Goal: Task Accomplishment & Management: Complete application form

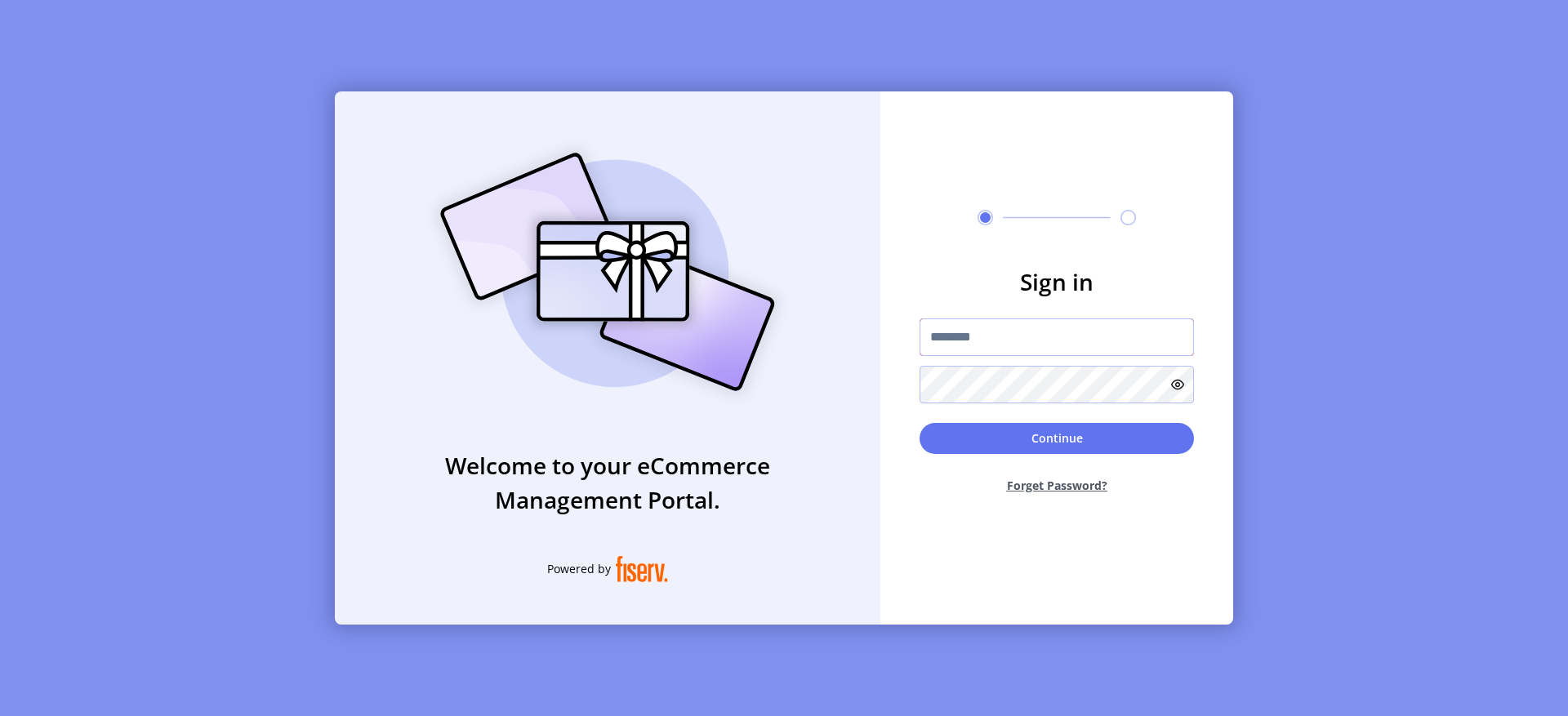
type input "**********"
click at [1052, 457] on div "Continue Forget Password?" at bounding box center [1056, 464] width 274 height 84
click at [1052, 443] on button "Continue" at bounding box center [1056, 438] width 274 height 31
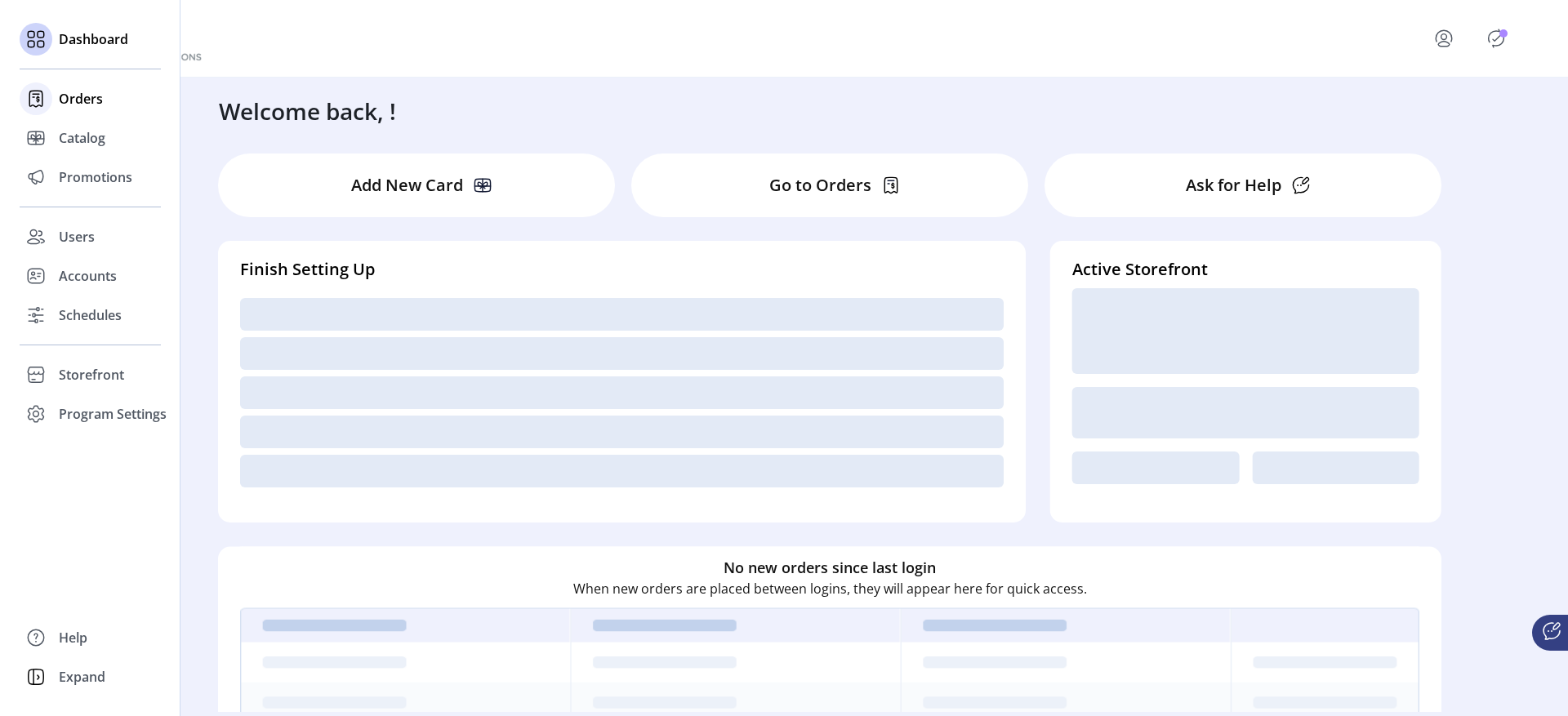
click at [53, 100] on div "Orders" at bounding box center [90, 98] width 142 height 39
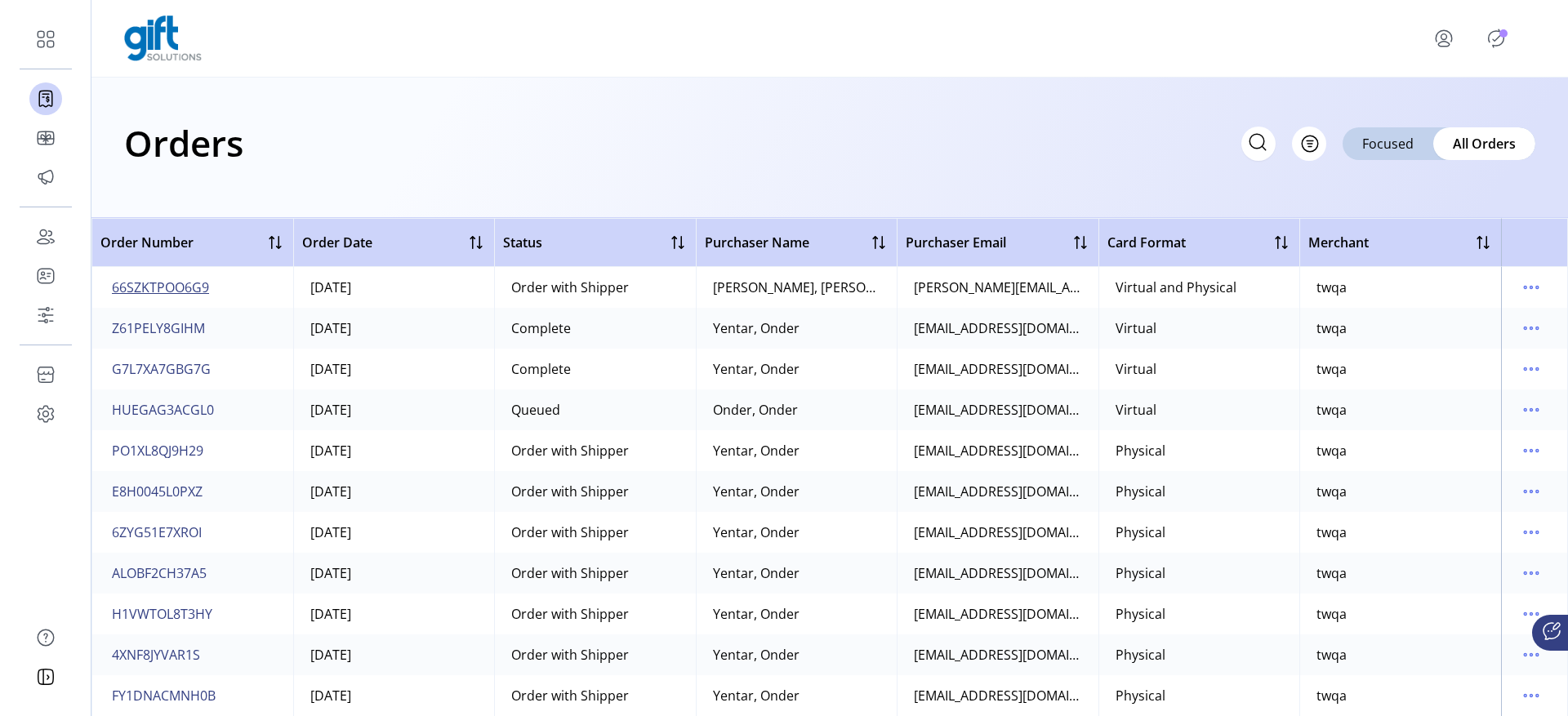
click at [180, 288] on span "66SZKTPOO6G9" at bounding box center [161, 288] width 97 height 20
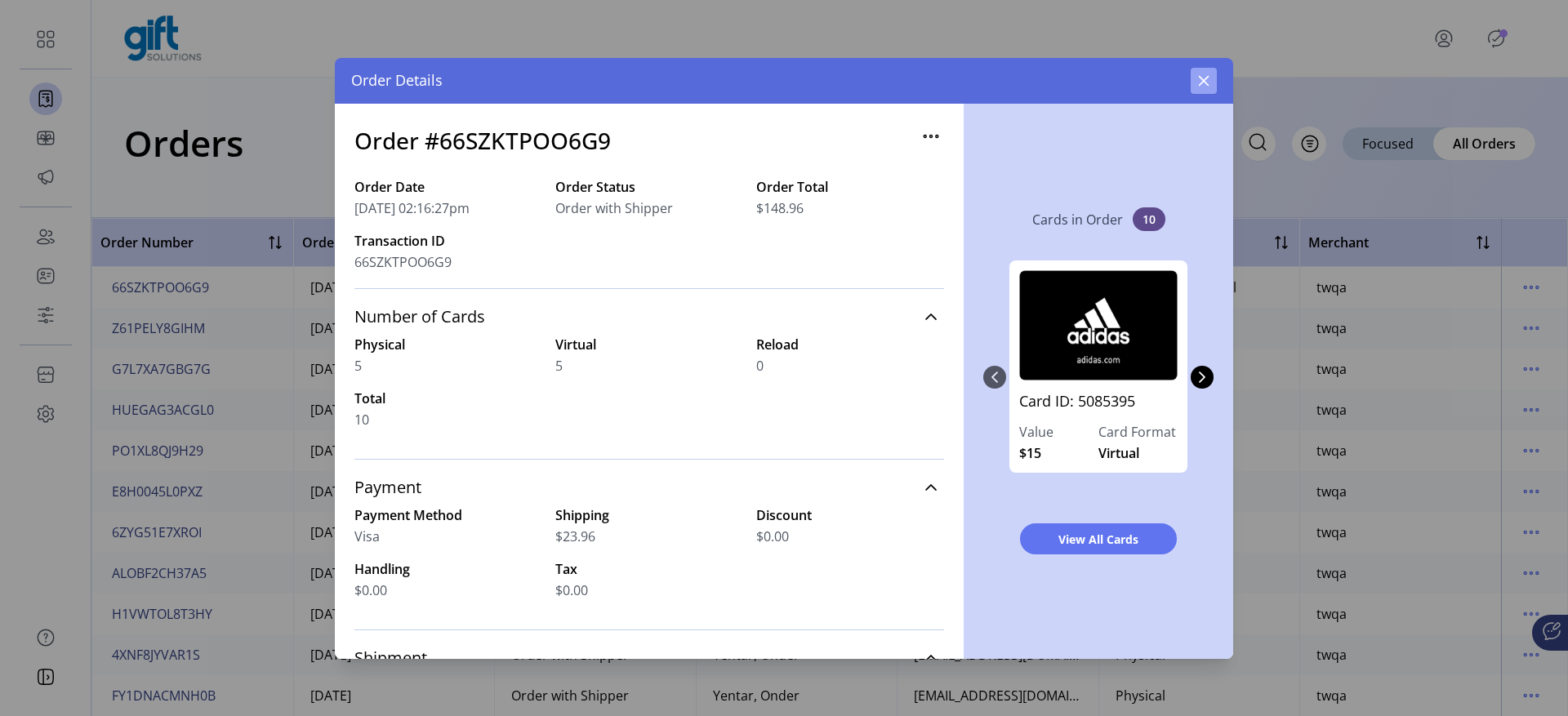
click at [1208, 82] on icon "button" at bounding box center [1204, 80] width 13 height 13
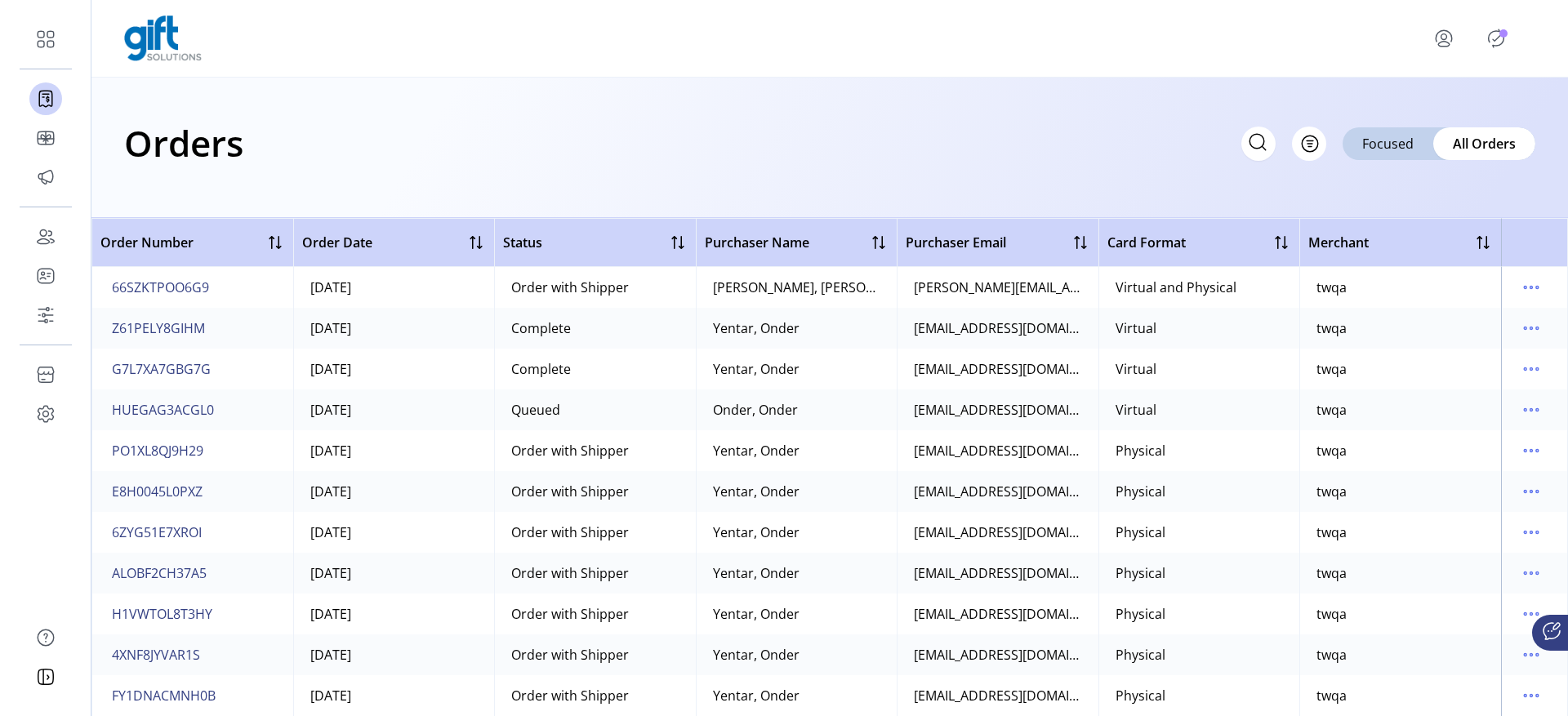
click at [1264, 151] on icon at bounding box center [1258, 142] width 26 height 26
click at [1176, 147] on input "text" at bounding box center [1112, 143] width 327 height 34
type input "*******"
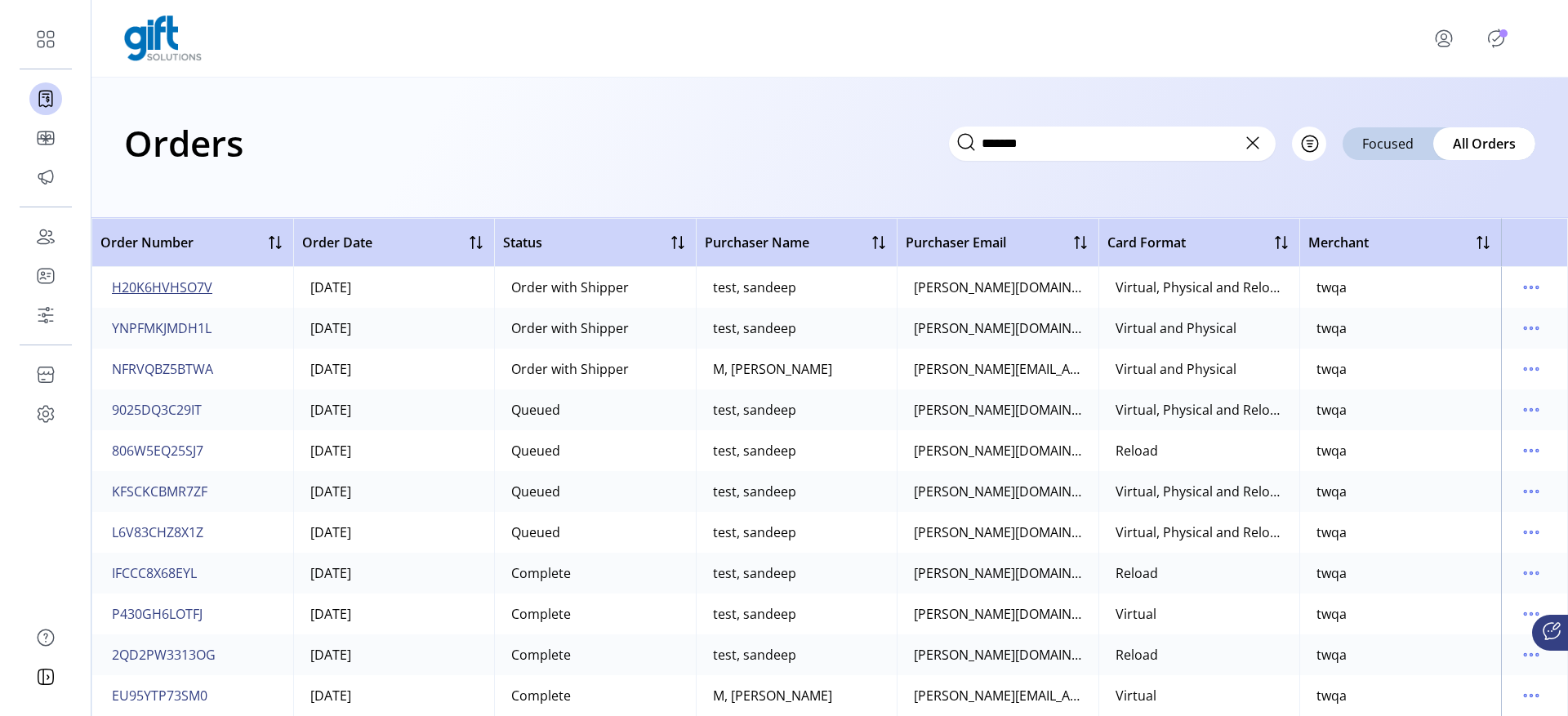
click at [172, 289] on span "H20K6HVHSO7V" at bounding box center [161, 288] width 100 height 20
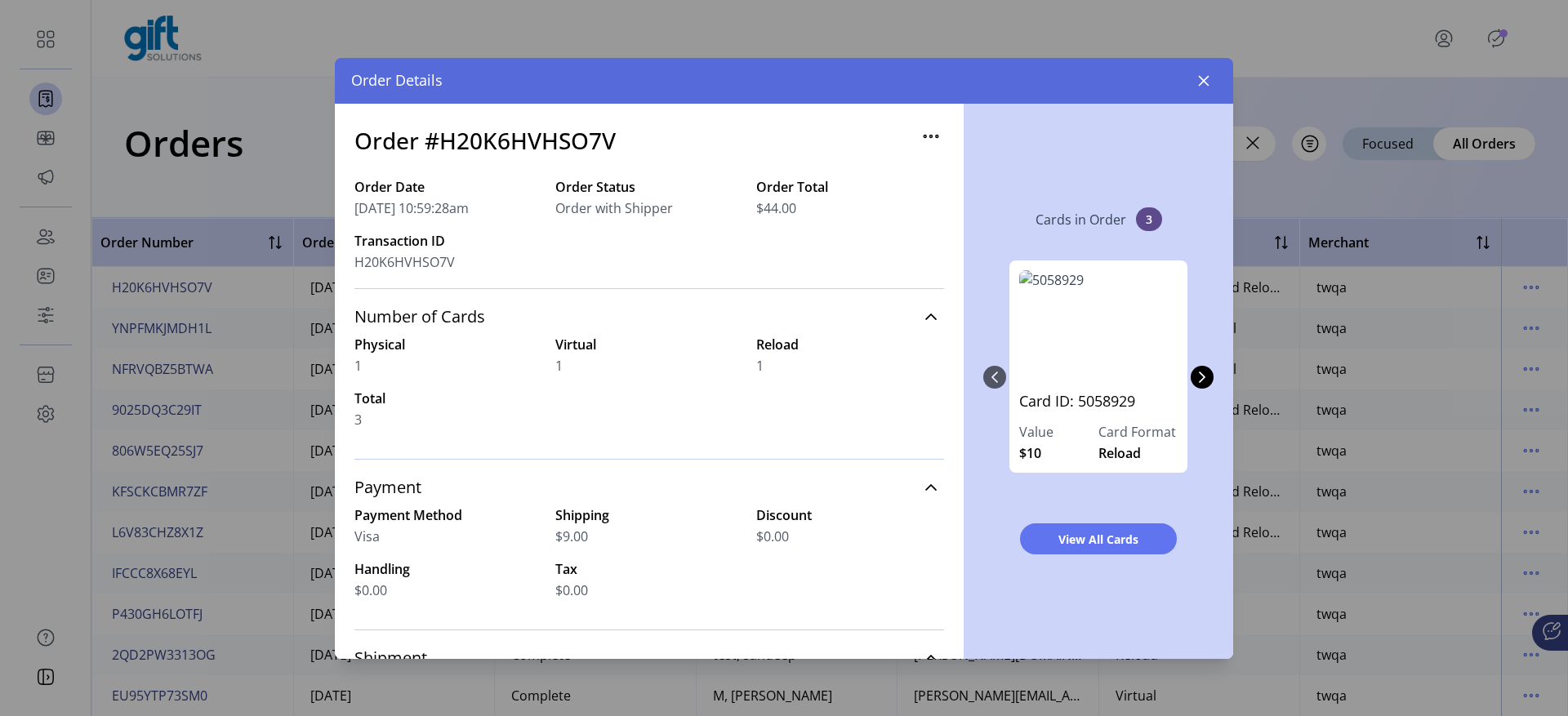
click at [582, 133] on h3 "Order #H20K6HVHSO7V" at bounding box center [485, 141] width 262 height 34
copy h3 "H20K6HVHSO7V"
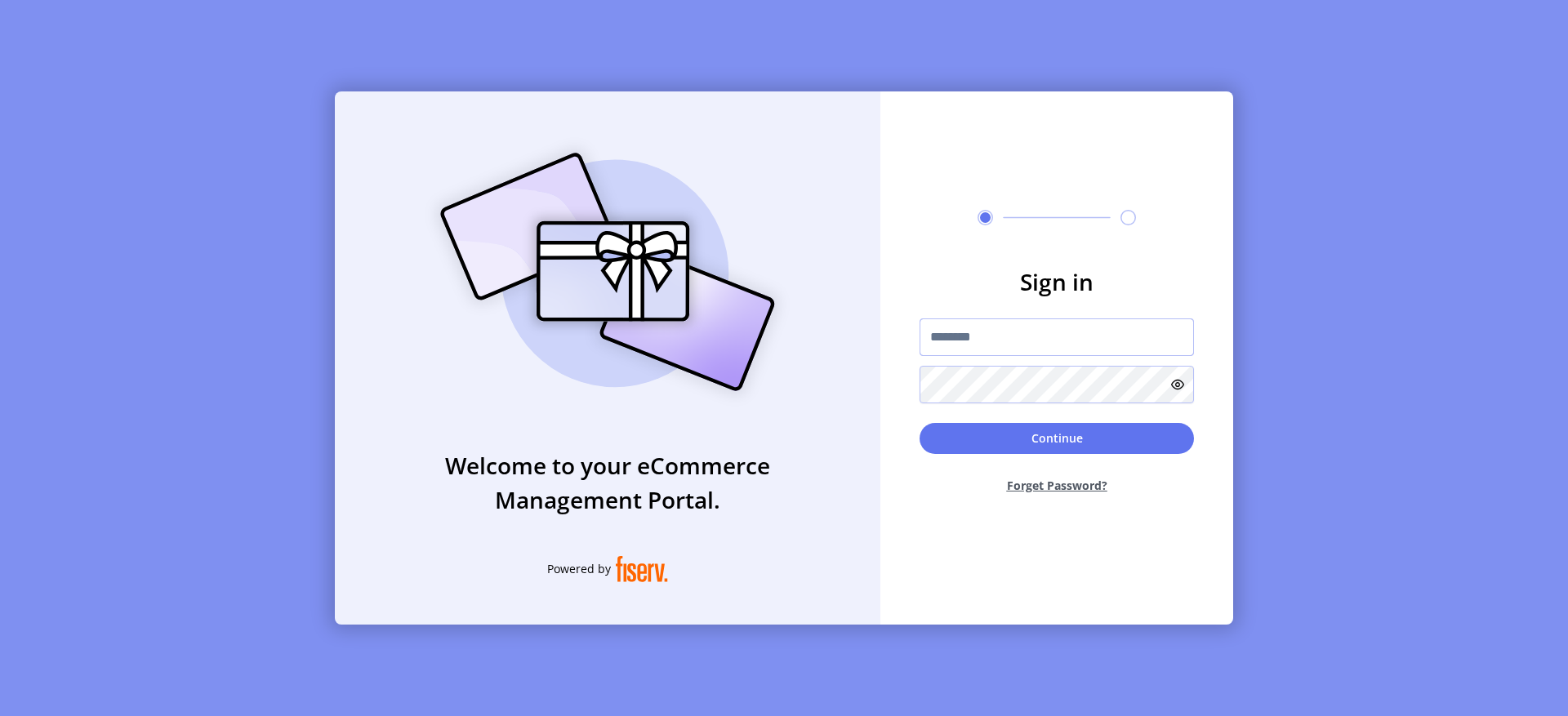
click at [1032, 334] on input "text" at bounding box center [1056, 337] width 274 height 38
type input "**********"
click at [1044, 435] on button "Continue" at bounding box center [1056, 438] width 274 height 31
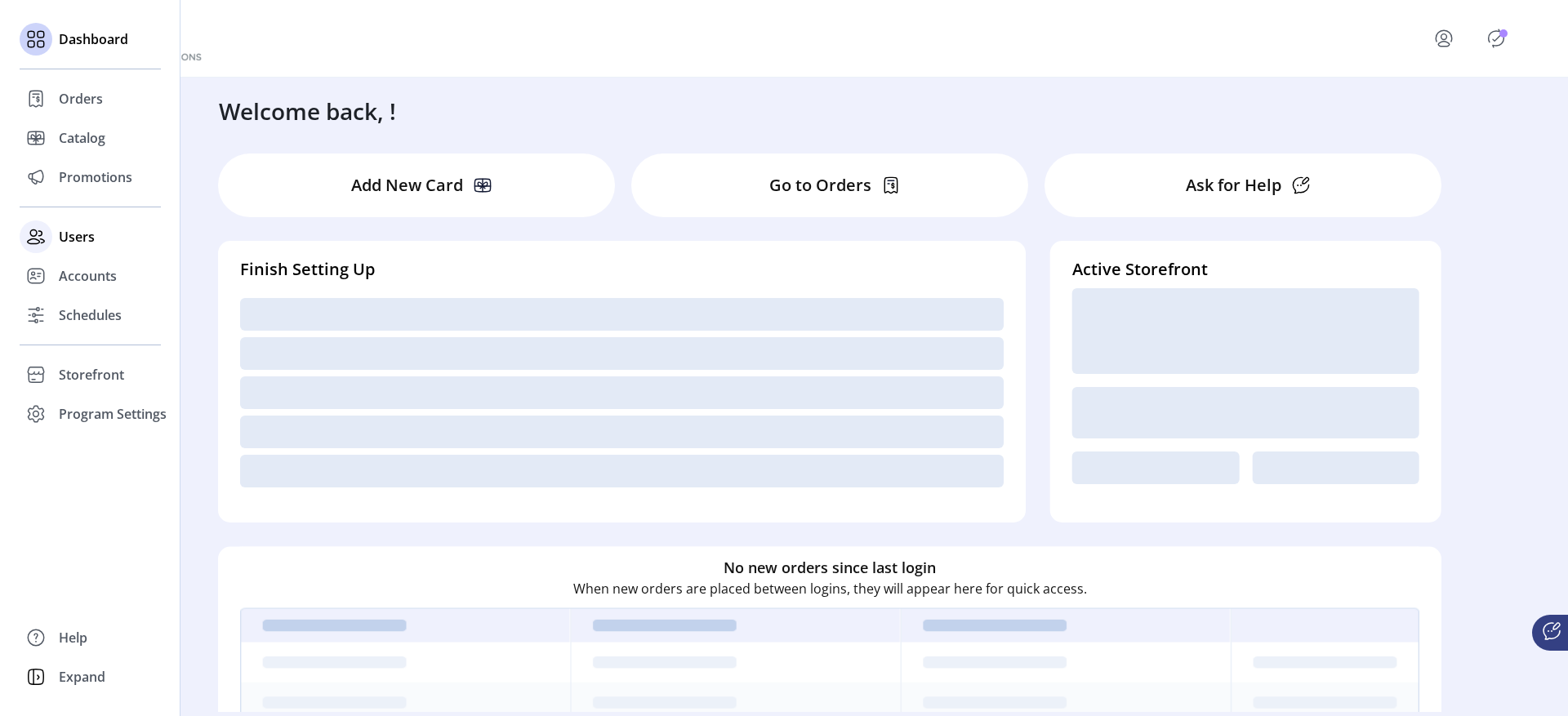
click at [35, 221] on div at bounding box center [36, 236] width 32 height 32
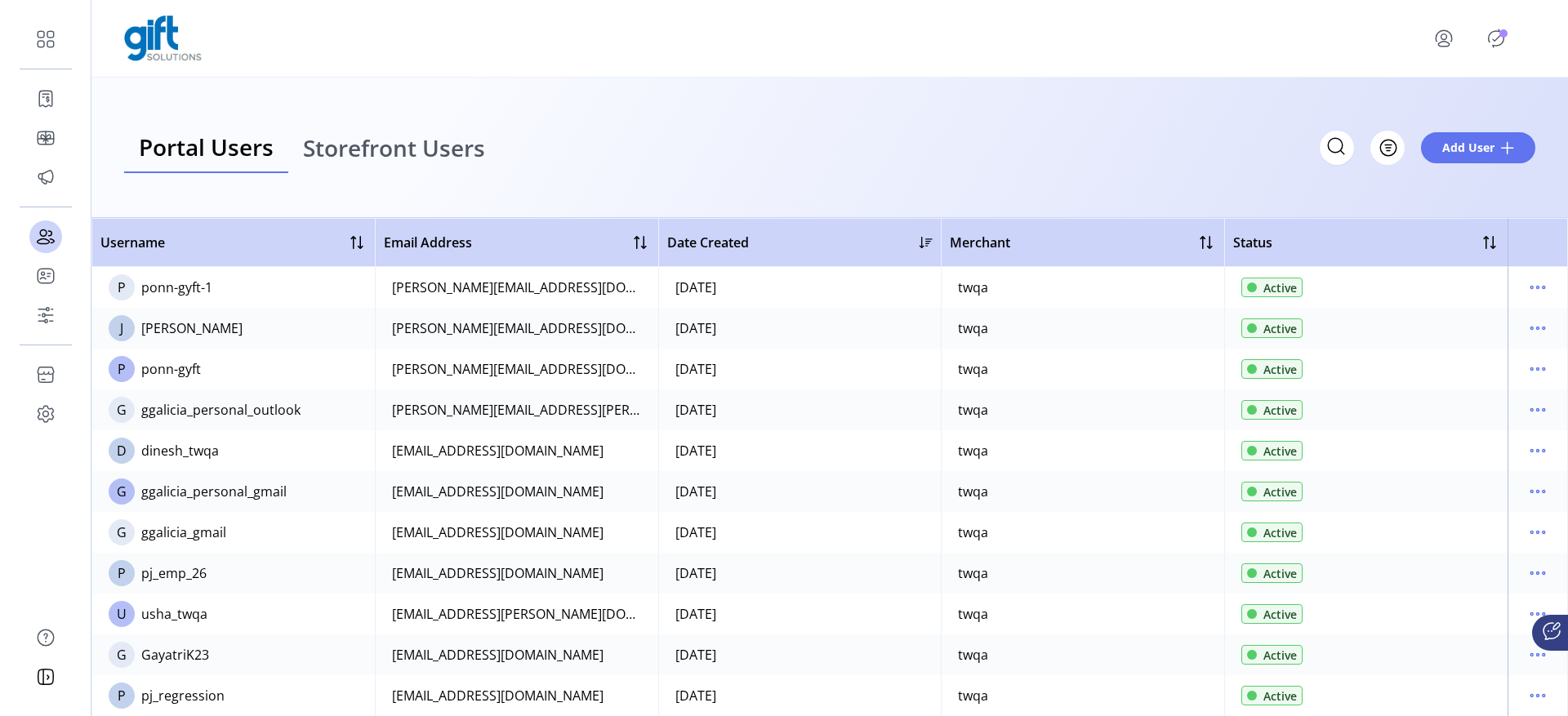
click at [465, 147] on span "Storefront Users" at bounding box center [394, 147] width 182 height 23
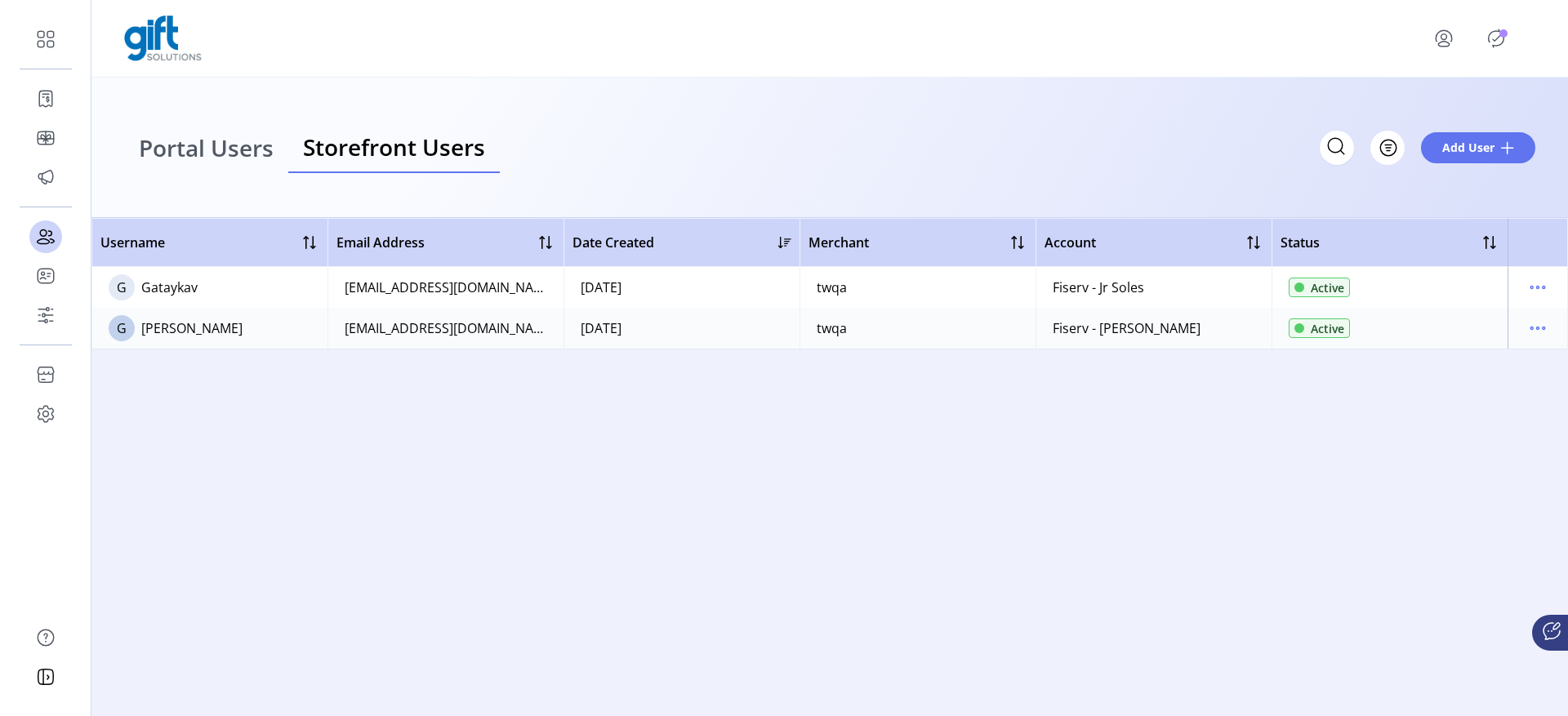
click at [244, 146] on span "Portal Users" at bounding box center [206, 147] width 134 height 23
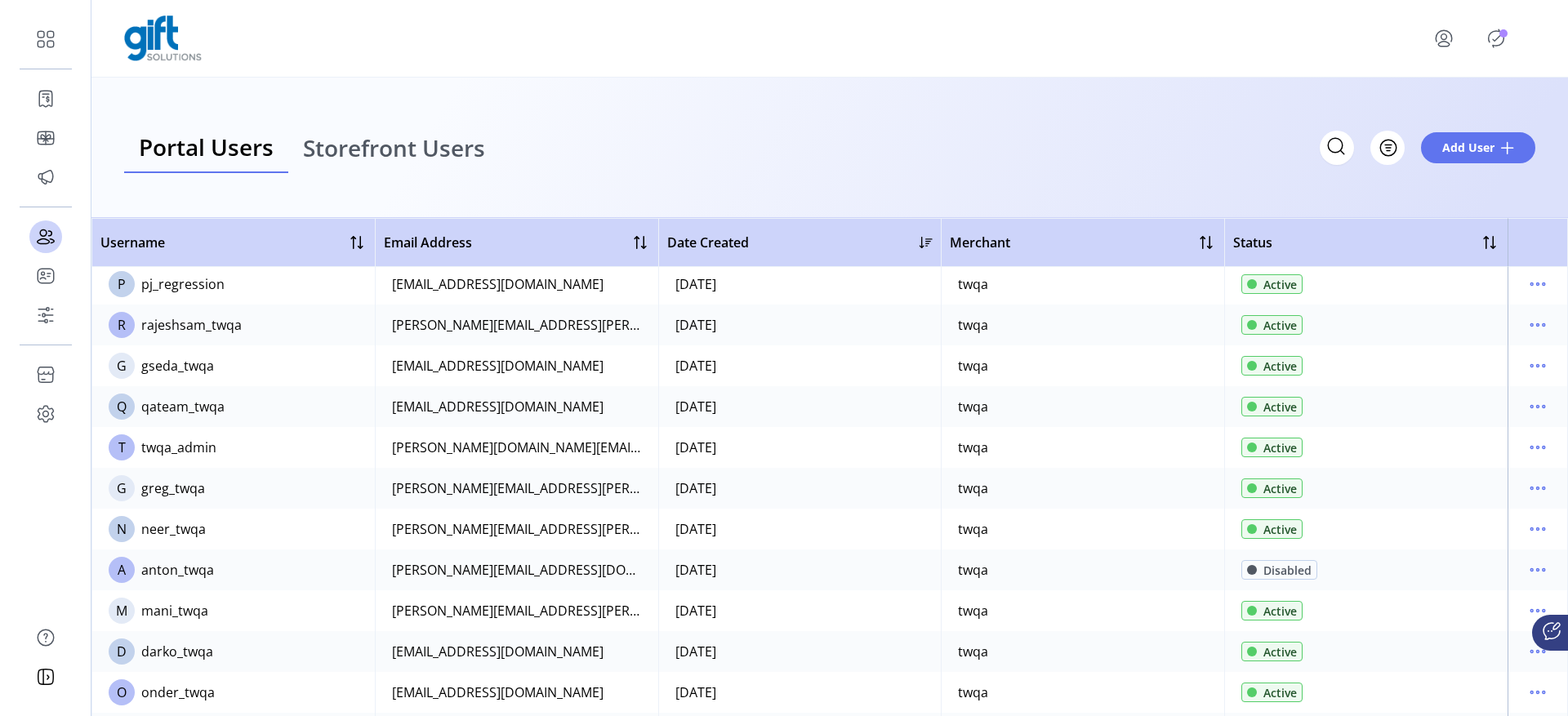
scroll to position [531, 0]
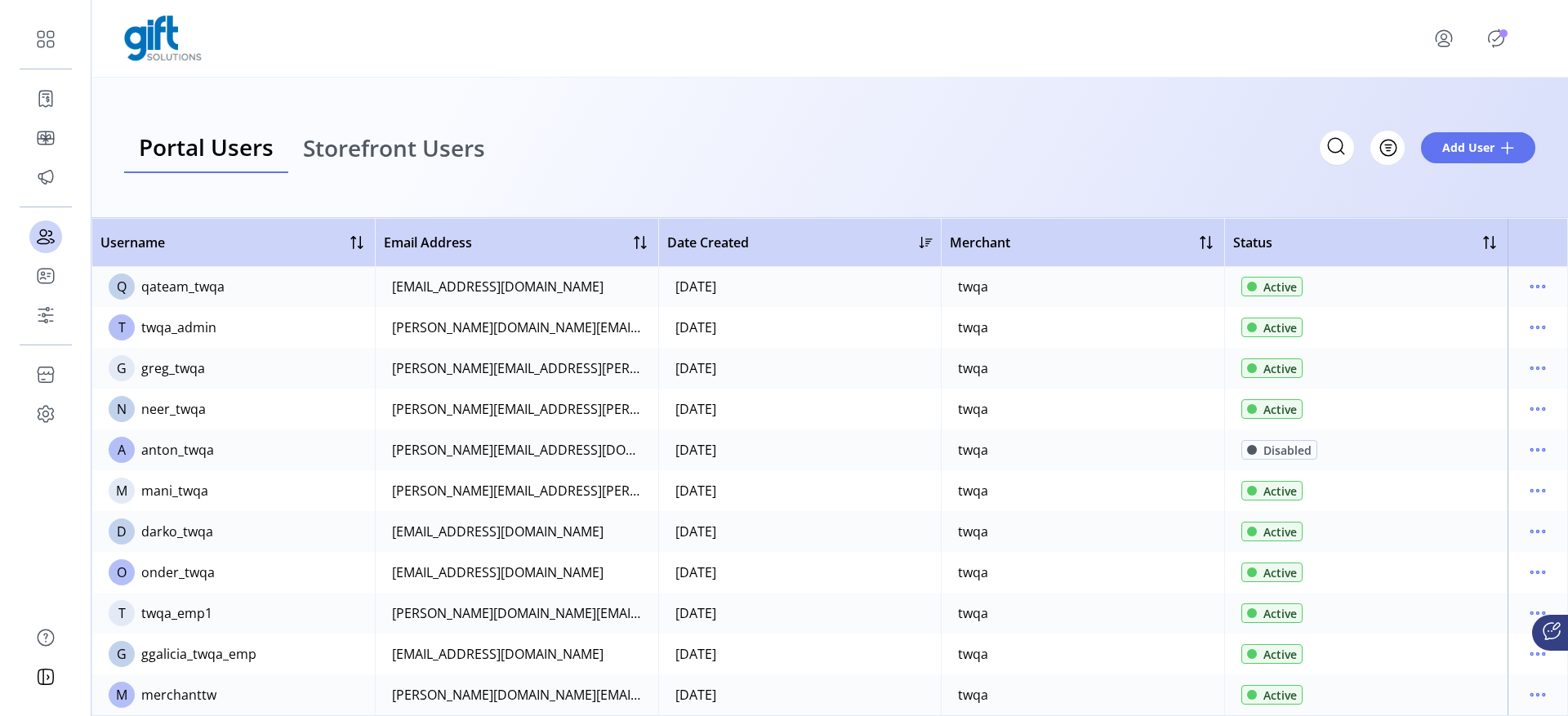
click at [454, 165] on link "Storefront Users" at bounding box center [394, 148] width 211 height 51
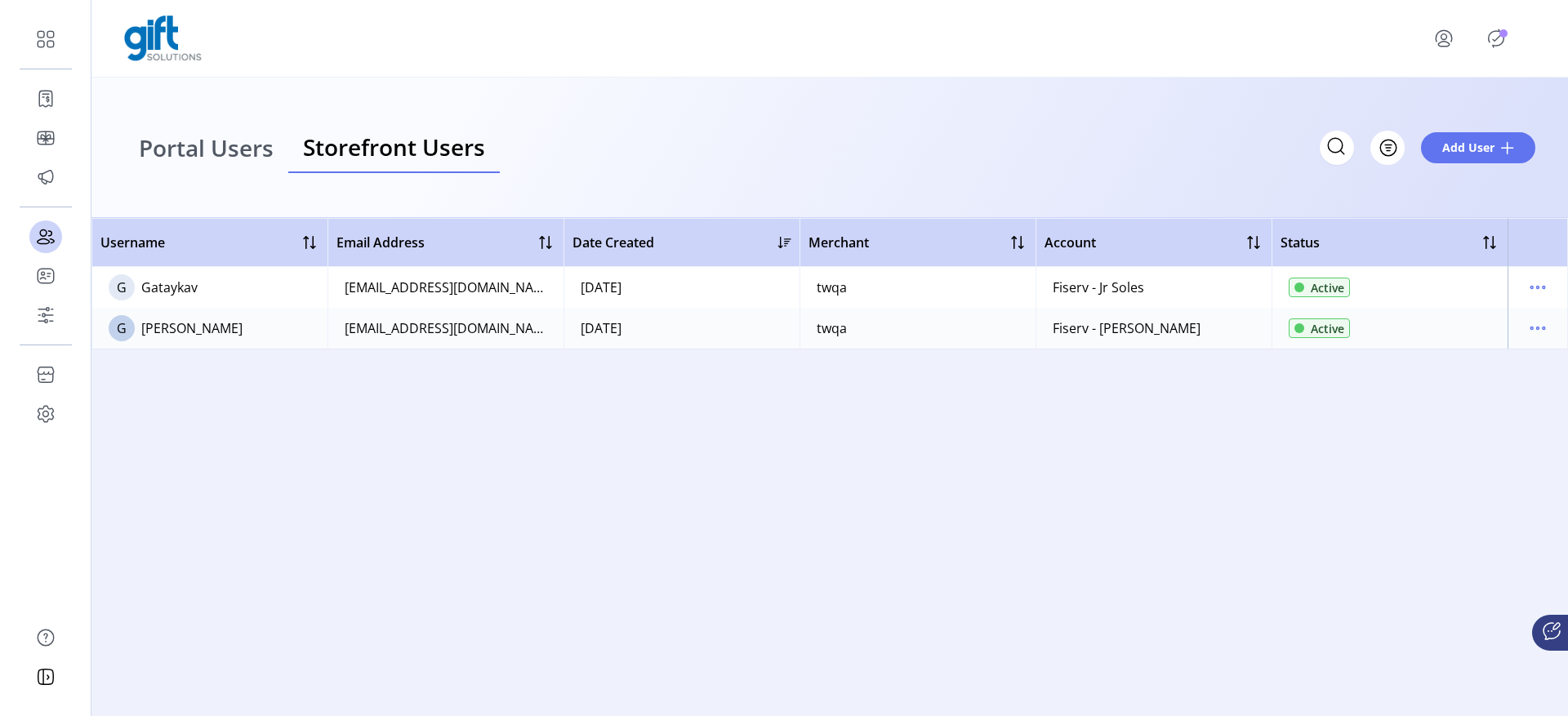
click at [1441, 44] on icon "menu" at bounding box center [1443, 38] width 26 height 26
click at [1469, 116] on span "Sign Out" at bounding box center [1483, 109] width 123 height 13
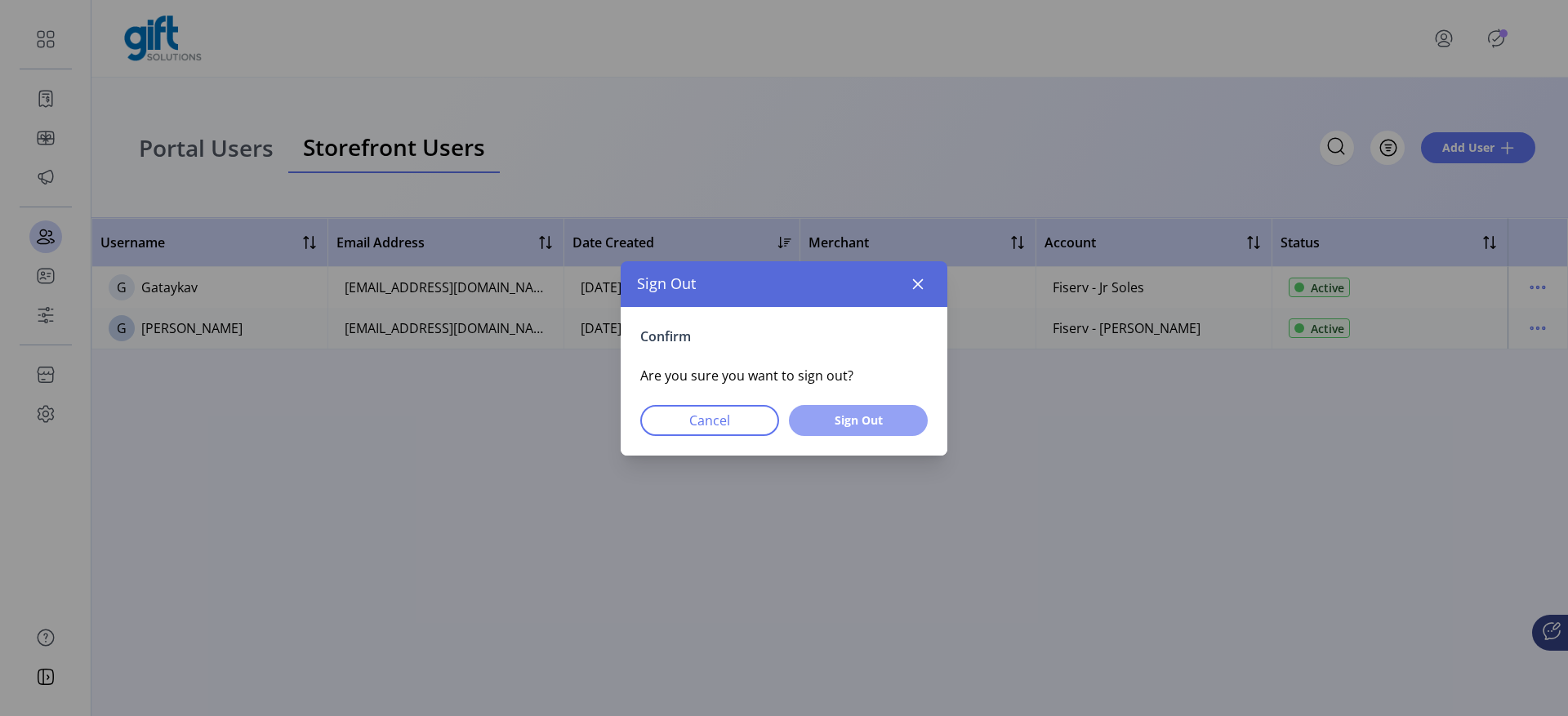
click at [841, 420] on span "Sign Out" at bounding box center [858, 419] width 97 height 17
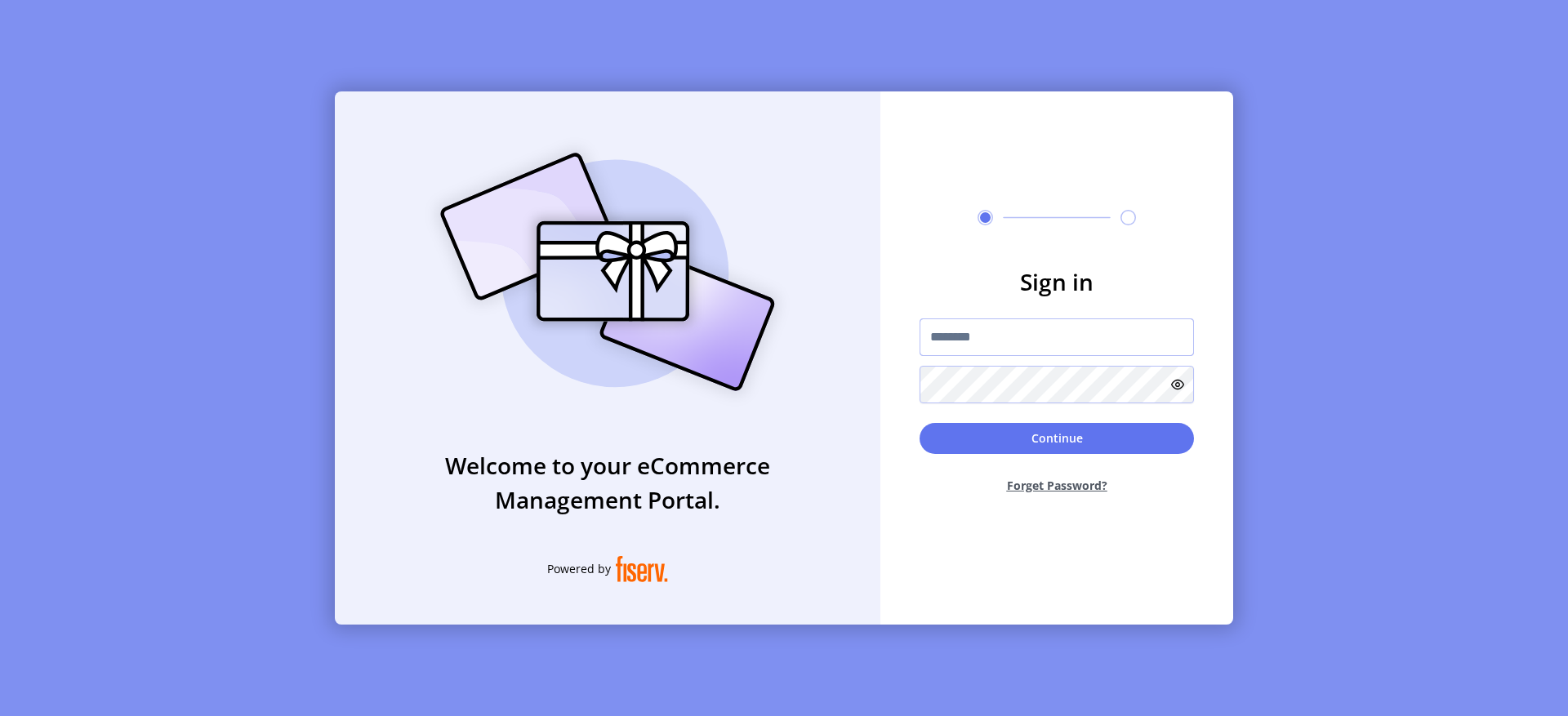
click at [982, 324] on input "text" at bounding box center [1056, 337] width 274 height 38
type input "**********"
click at [1054, 423] on button "Continue" at bounding box center [1056, 438] width 274 height 31
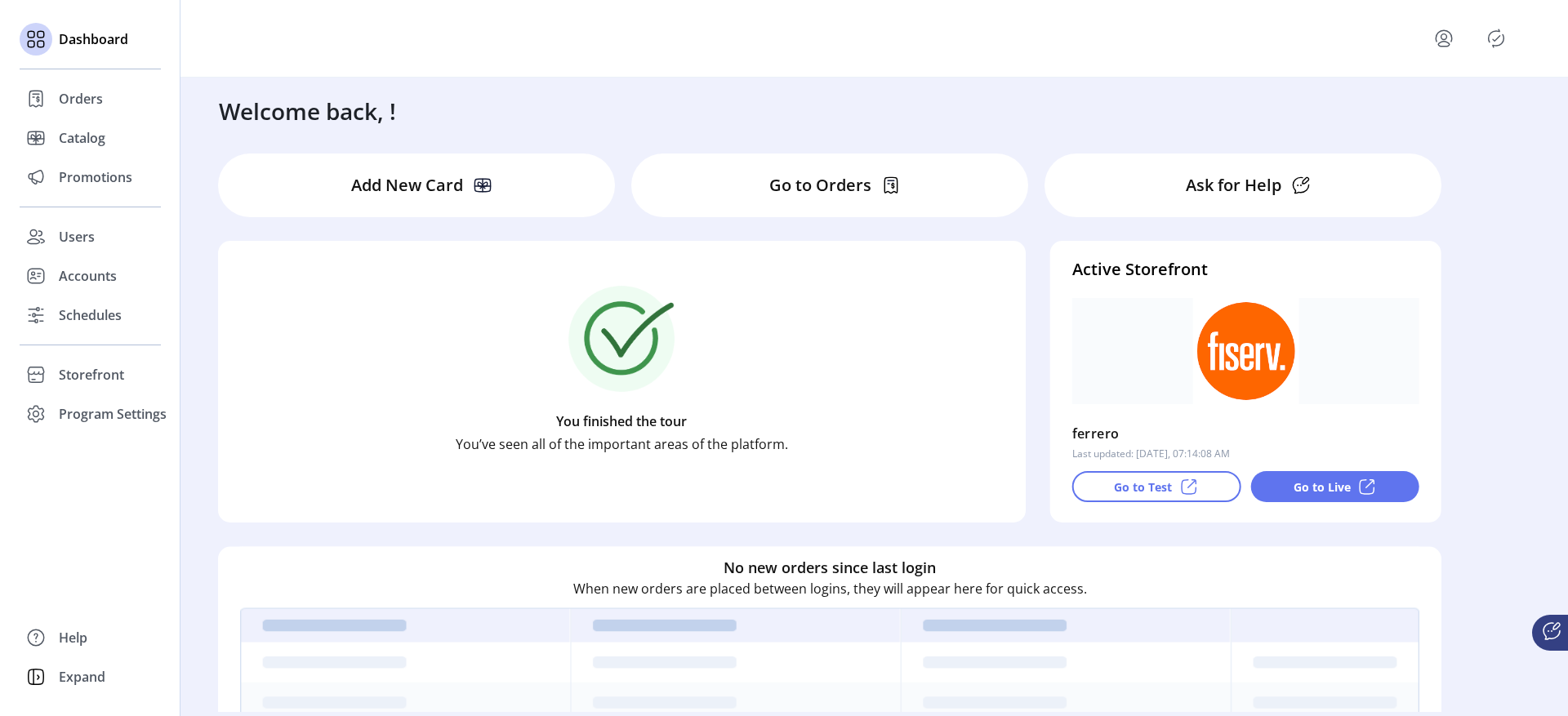
click at [42, 213] on div "Dashboard Orders Catalog Promotions Users Accounts Schedules Storefront Configu…" at bounding box center [90, 226] width 142 height 414
click at [39, 222] on div at bounding box center [36, 236] width 32 height 32
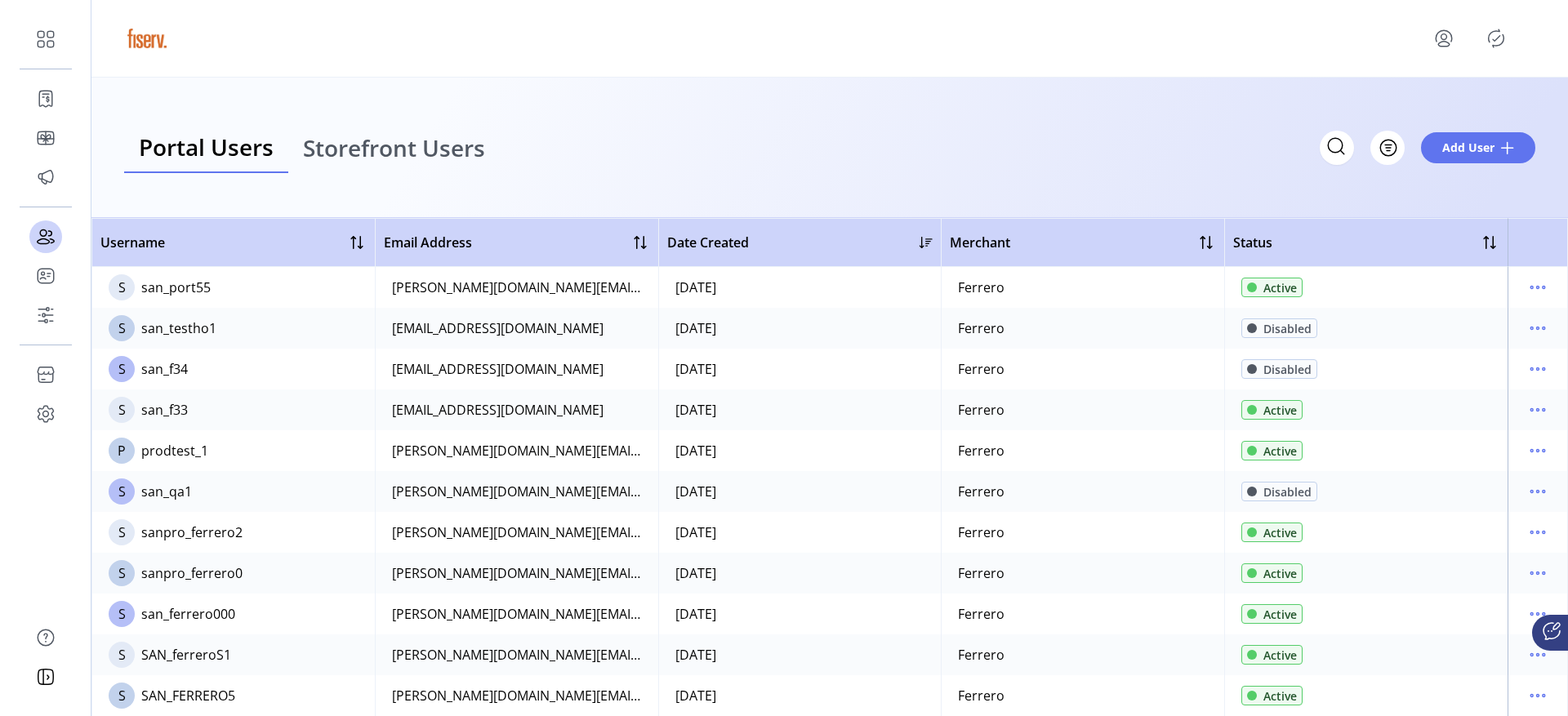
click at [459, 144] on span "Storefront Users" at bounding box center [394, 147] width 182 height 23
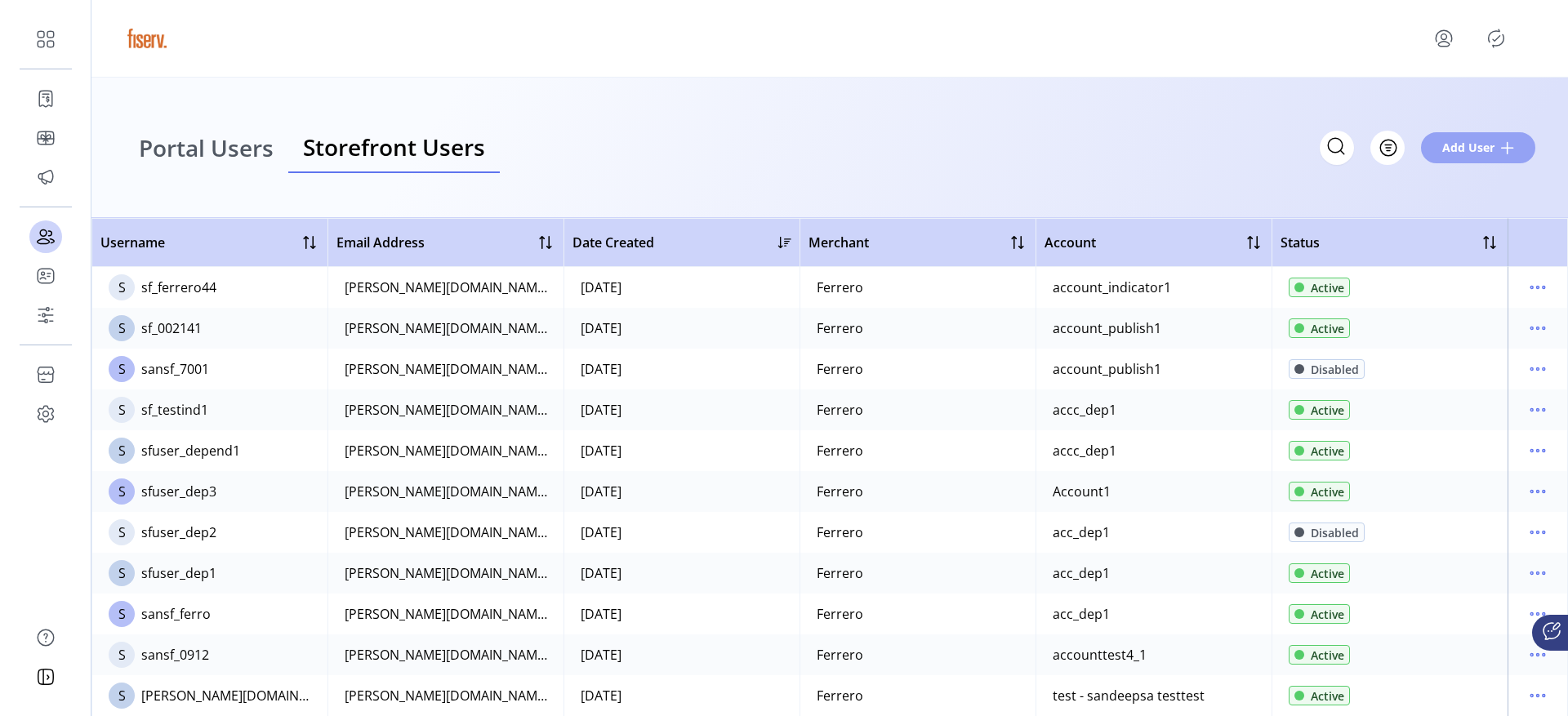
click at [1452, 145] on span "Add User" at bounding box center [1469, 147] width 52 height 17
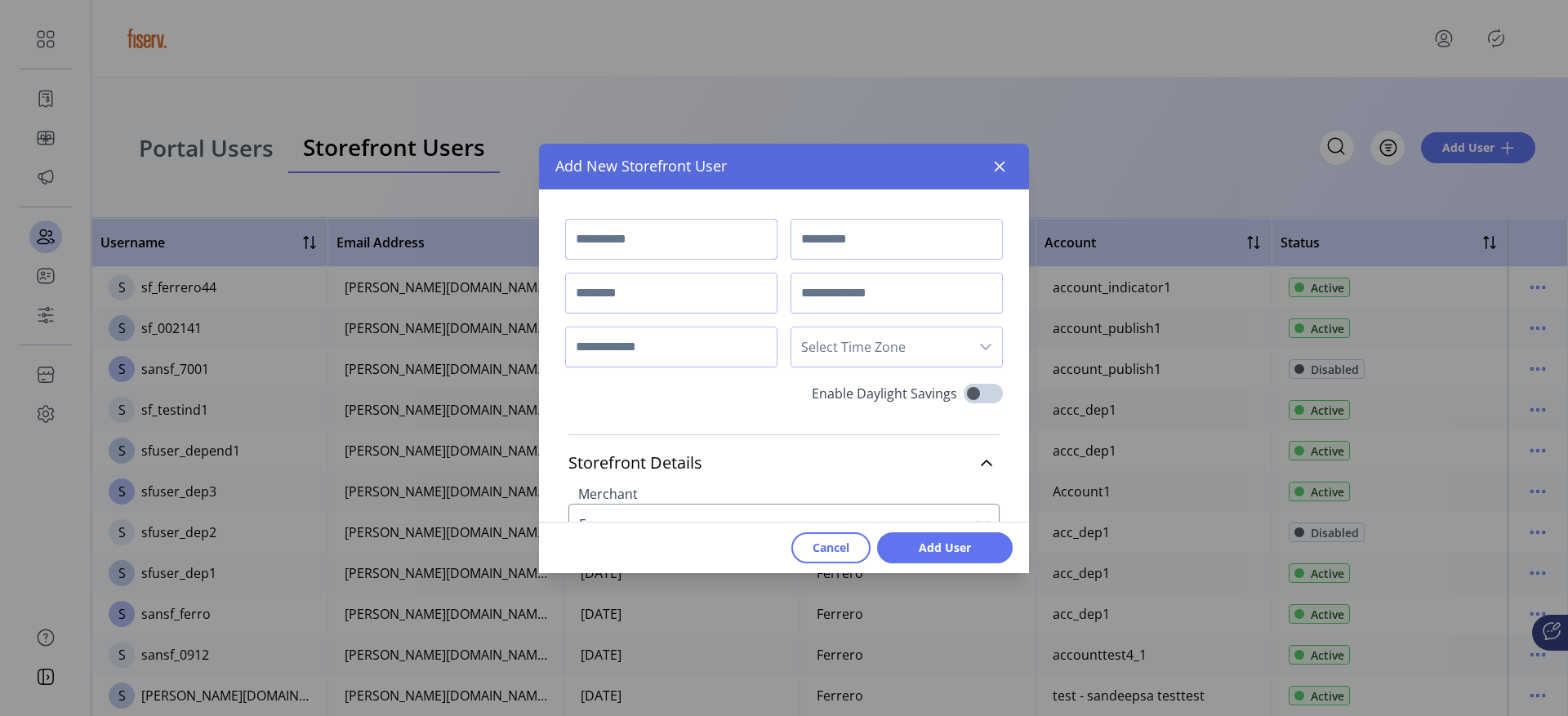
click at [727, 256] on input "text" at bounding box center [670, 239] width 212 height 41
type input "*******"
type input "****"
type input "**********"
click at [845, 340] on span "Select Time Zone" at bounding box center [880, 346] width 178 height 39
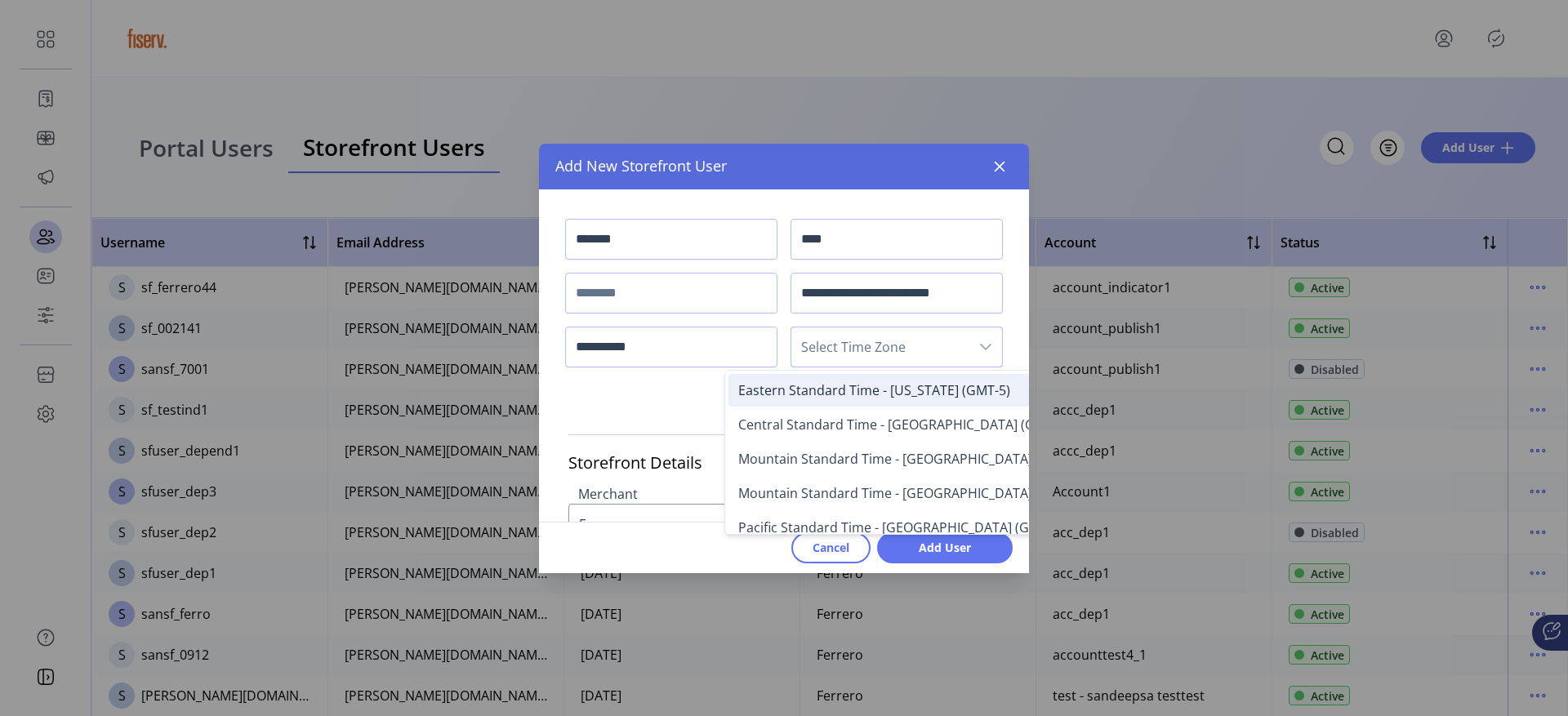
click at [838, 374] on li "Eastern Standard Time - New York (GMT-5)" at bounding box center [945, 390] width 436 height 32
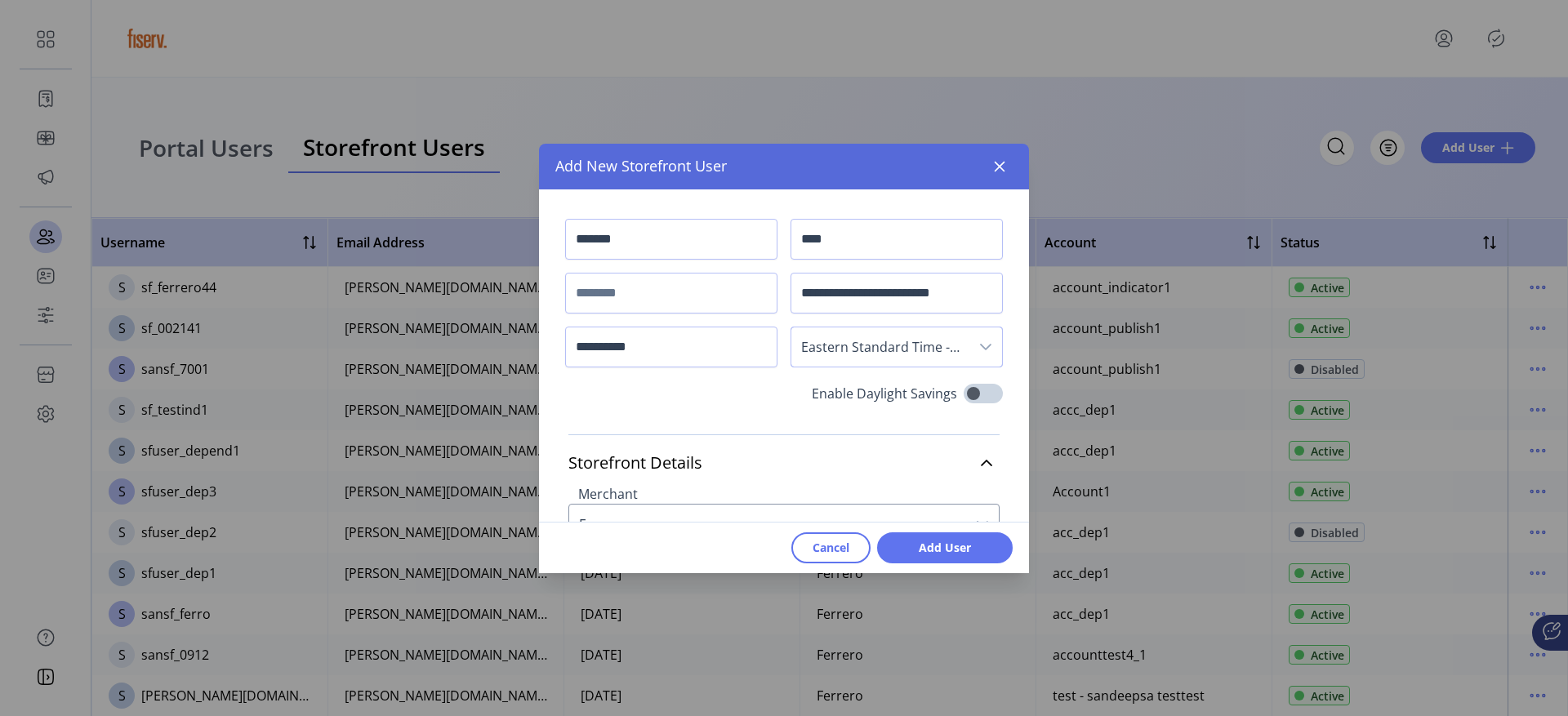
click at [677, 370] on div "**********" at bounding box center [783, 301] width 438 height 165
click at [677, 366] on div "**********" at bounding box center [783, 301] width 438 height 165
click at [677, 366] on input "**********" at bounding box center [670, 346] width 212 height 41
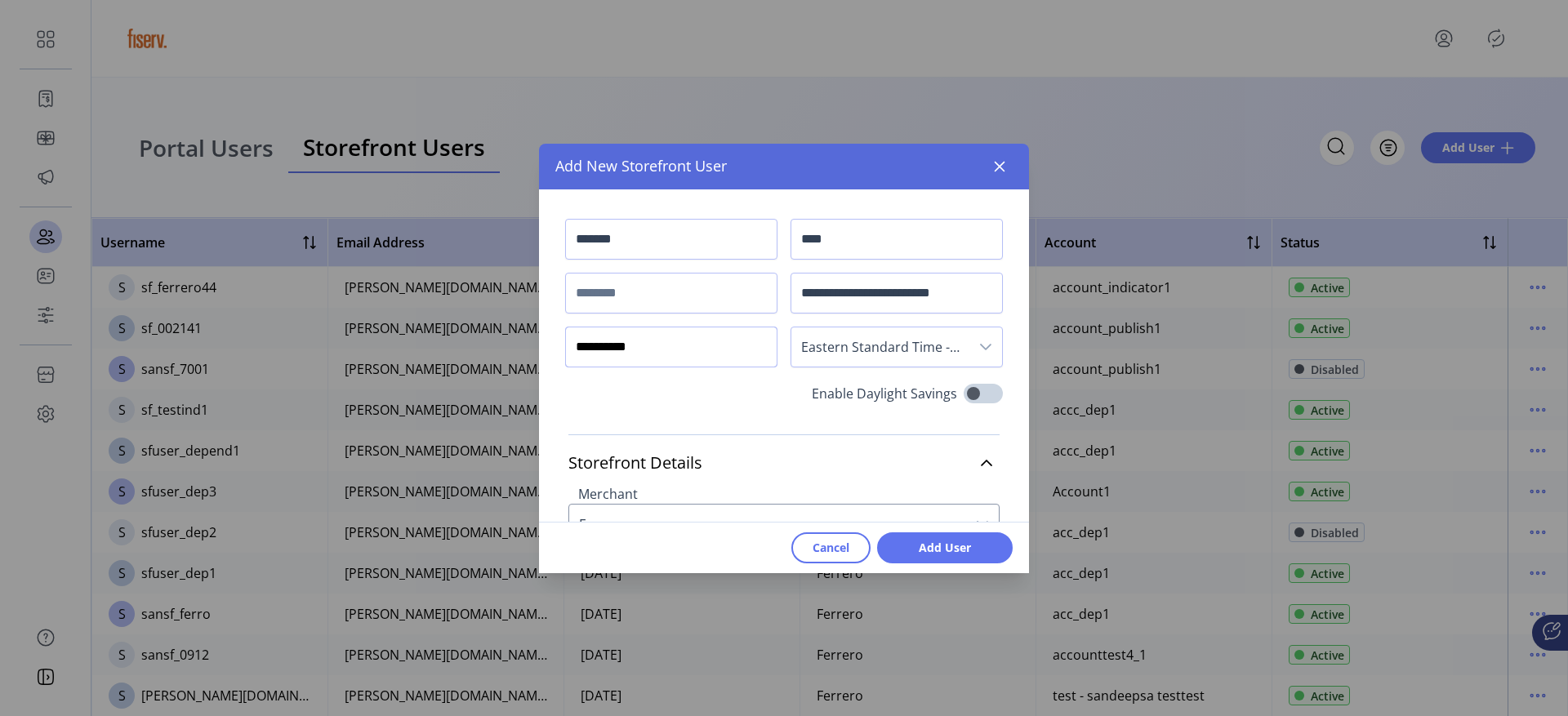
click at [677, 366] on input "**********" at bounding box center [670, 346] width 212 height 41
click at [674, 366] on input "**********" at bounding box center [670, 346] width 212 height 41
click at [606, 349] on input "**********" at bounding box center [670, 346] width 212 height 41
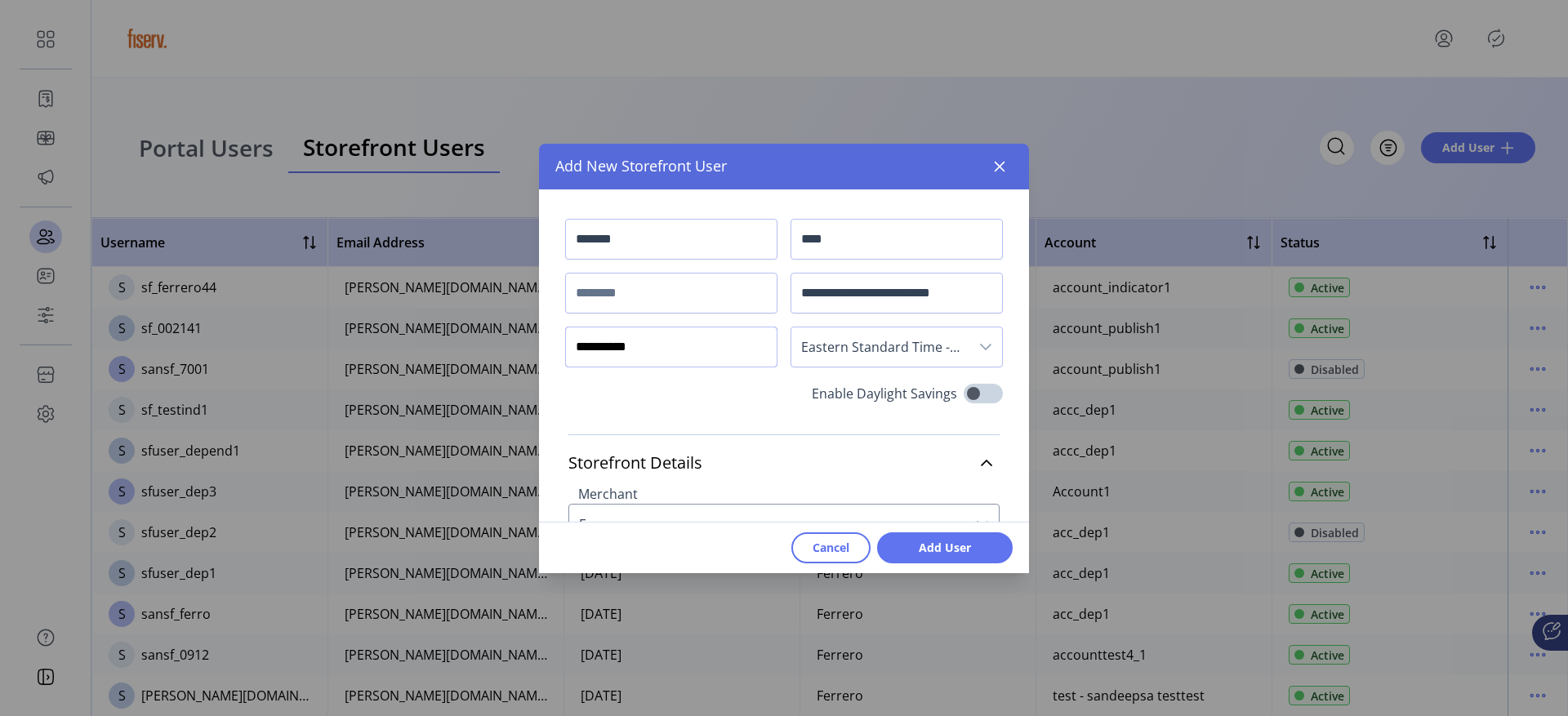
click at [613, 349] on input "**********" at bounding box center [670, 346] width 212 height 41
click at [669, 344] on input "**********" at bounding box center [670, 346] width 212 height 41
type input "**********"
click at [850, 422] on div "Storefront Details Merchant Ferrero Account Select User History No history to v…" at bounding box center [783, 577] width 490 height 325
click at [619, 292] on input "text" at bounding box center [670, 292] width 212 height 41
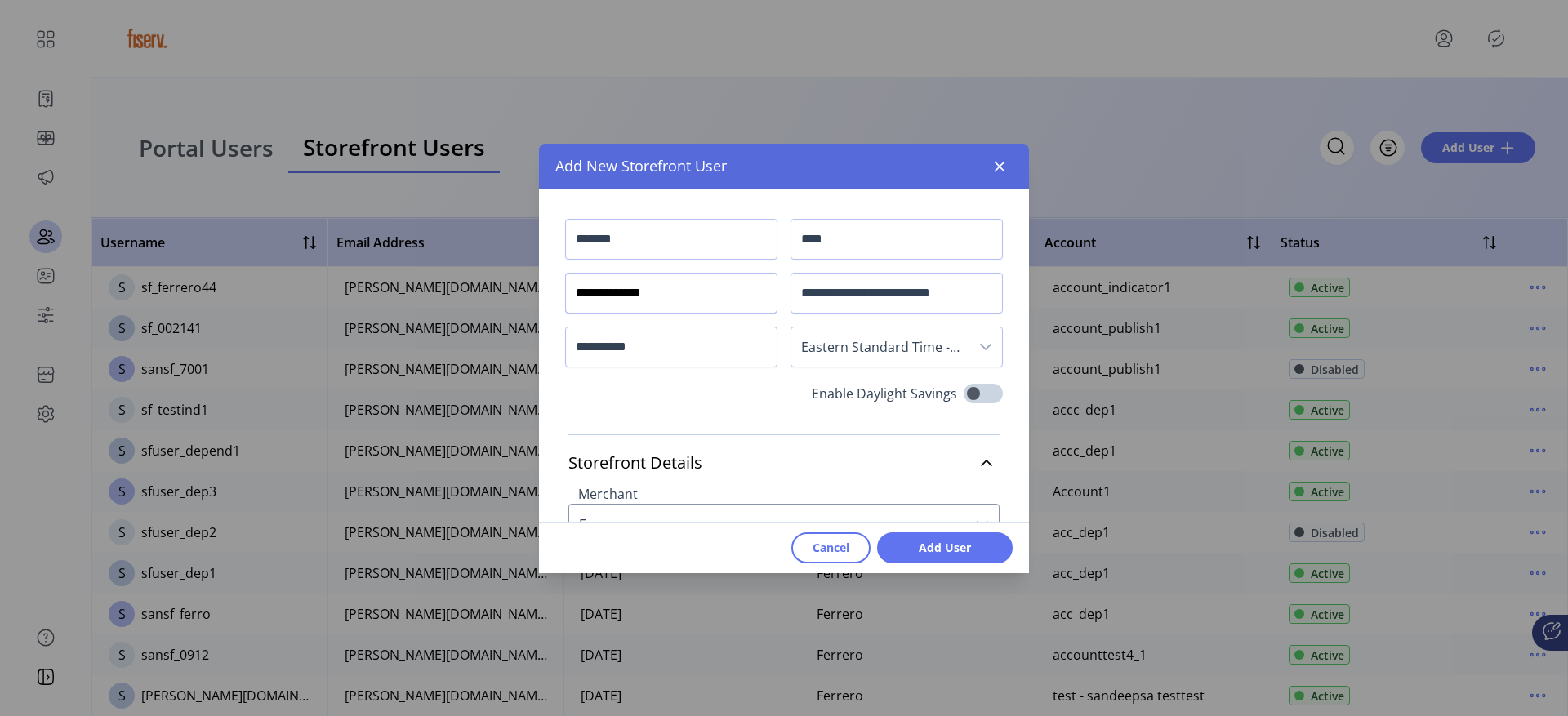
type input "**********"
drag, startPoint x: 924, startPoint y: 295, endPoint x: 988, endPoint y: 295, distance: 64.0
click at [986, 298] on input "**********" at bounding box center [894, 292] width 208 height 41
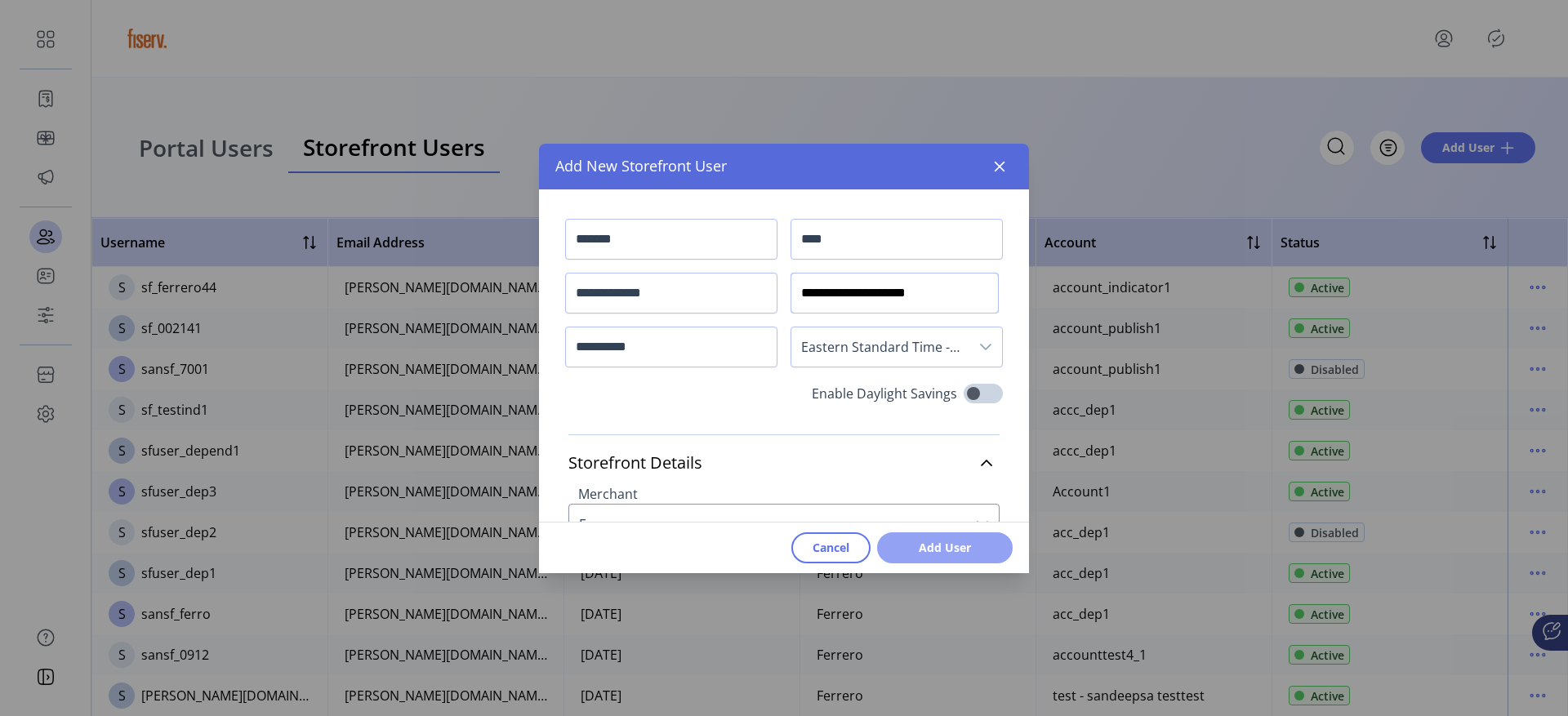
type input "**********"
click at [987, 555] on span "Add User" at bounding box center [945, 546] width 93 height 17
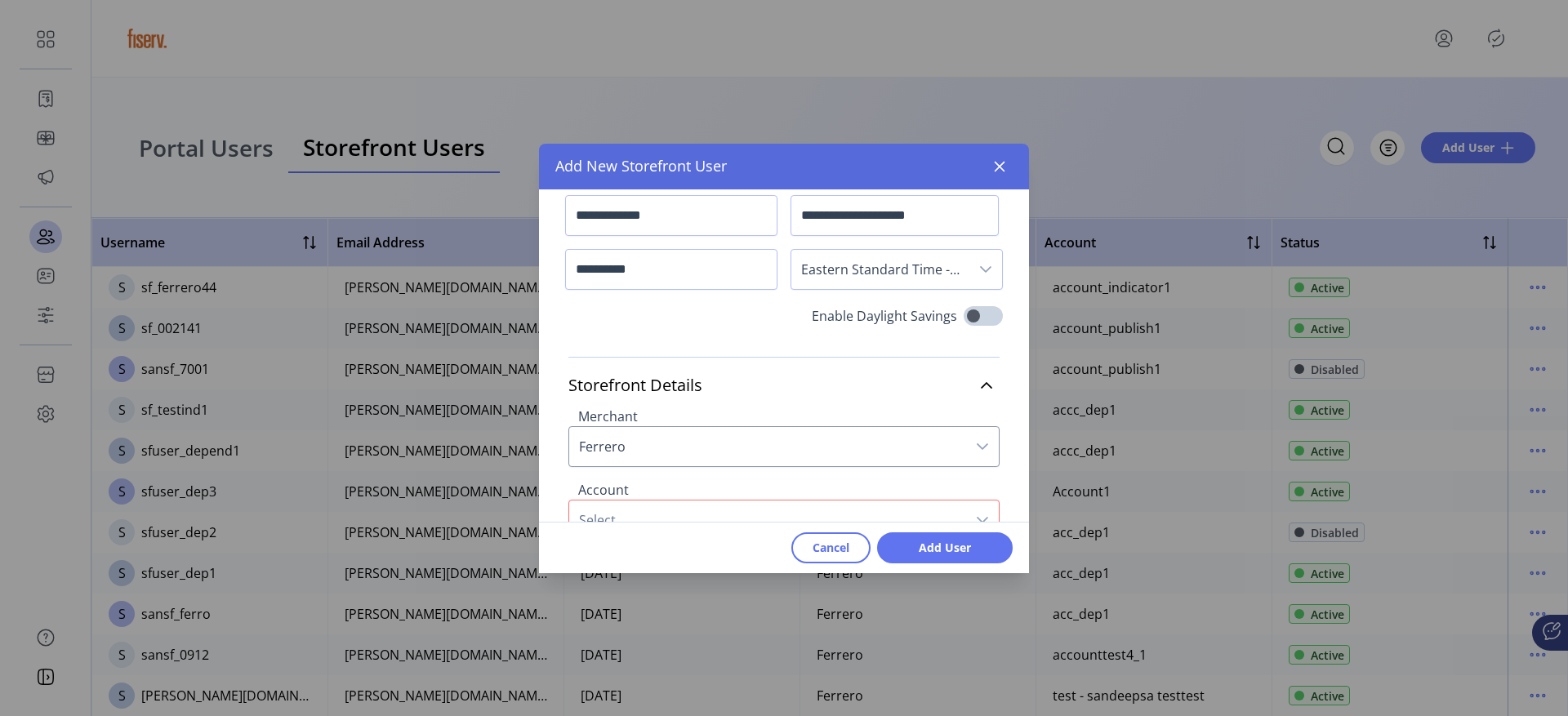
scroll to position [185, 0]
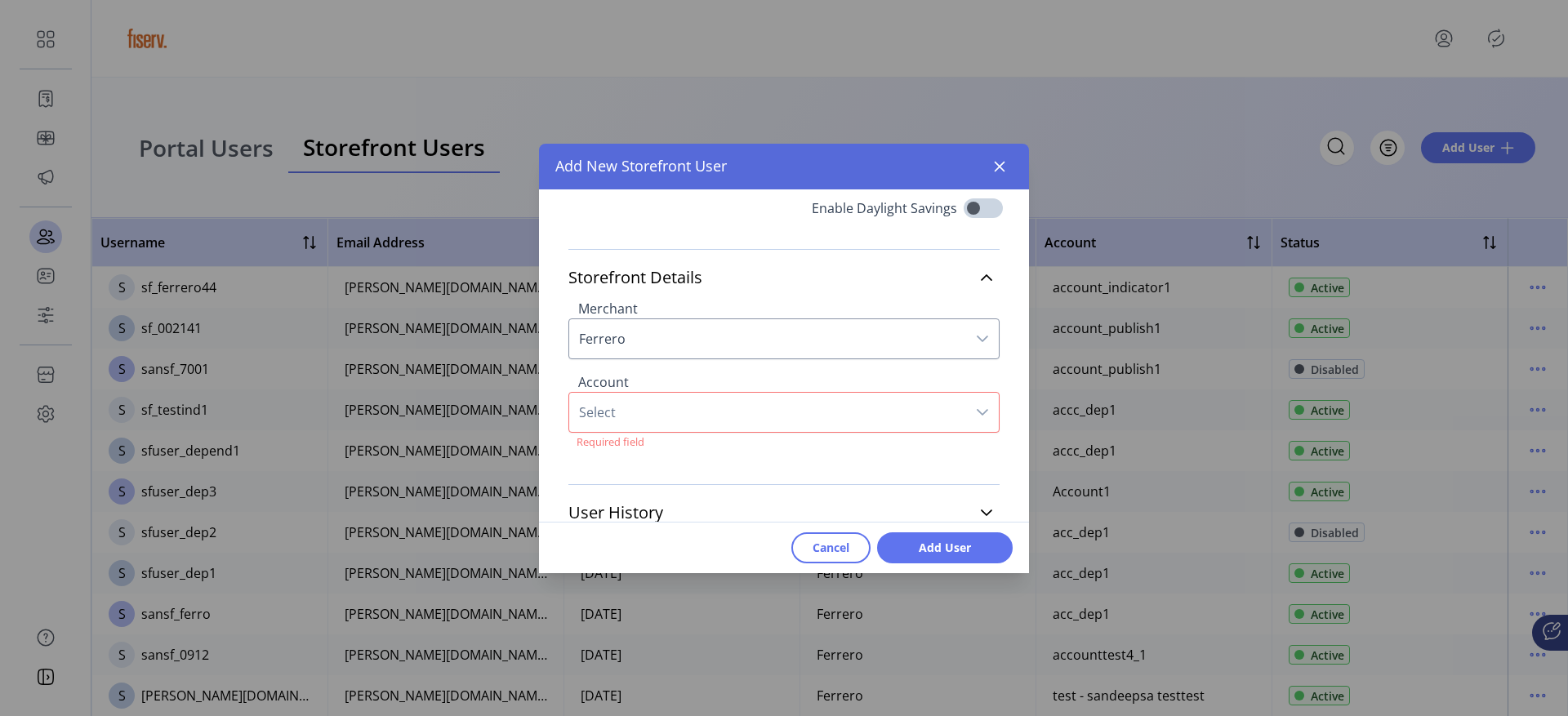
click at [798, 433] on div "Required field" at bounding box center [784, 442] width 431 height 19
click at [787, 418] on span "Select" at bounding box center [768, 411] width 397 height 39
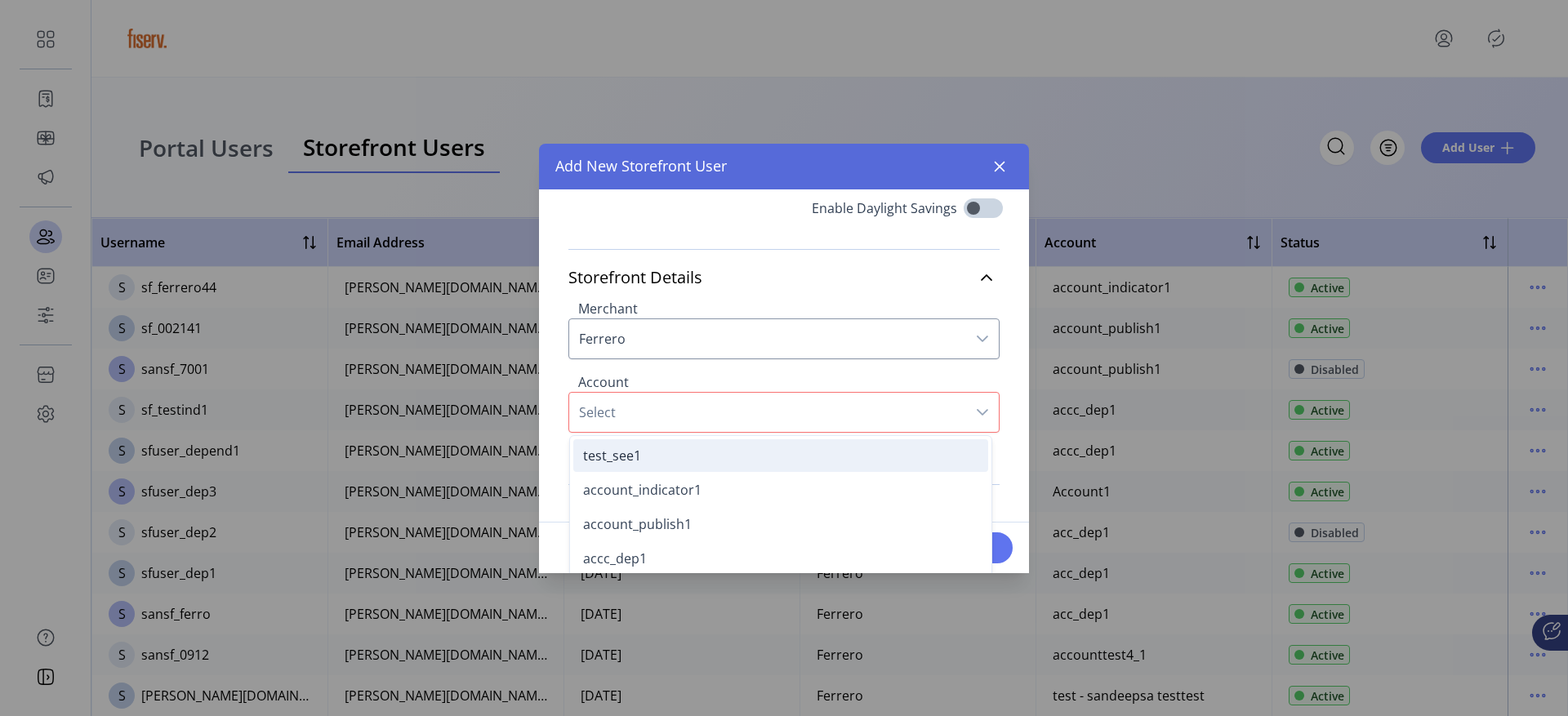
click at [712, 462] on li "test_see1" at bounding box center [780, 455] width 415 height 32
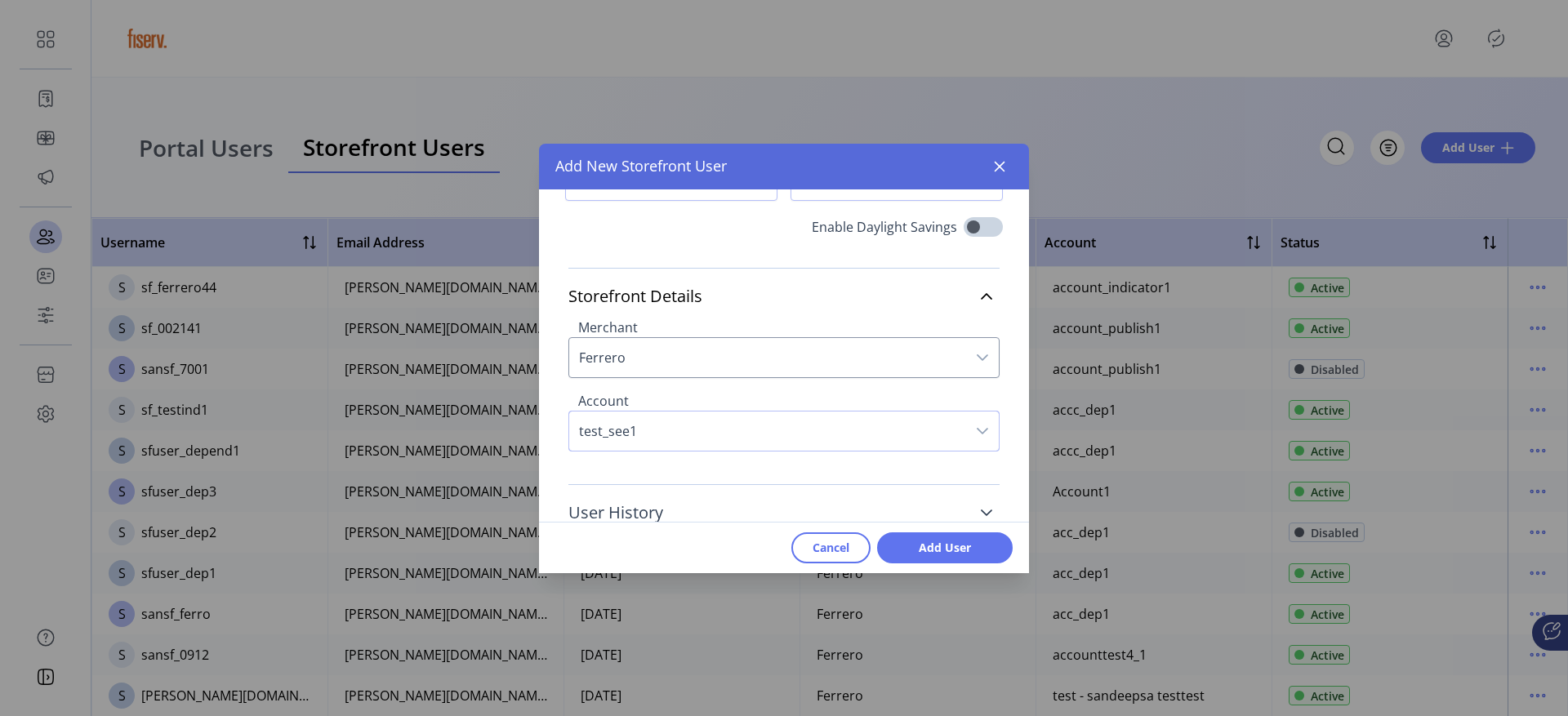
scroll to position [167, 0]
click at [916, 541] on span "Add User" at bounding box center [945, 546] width 93 height 17
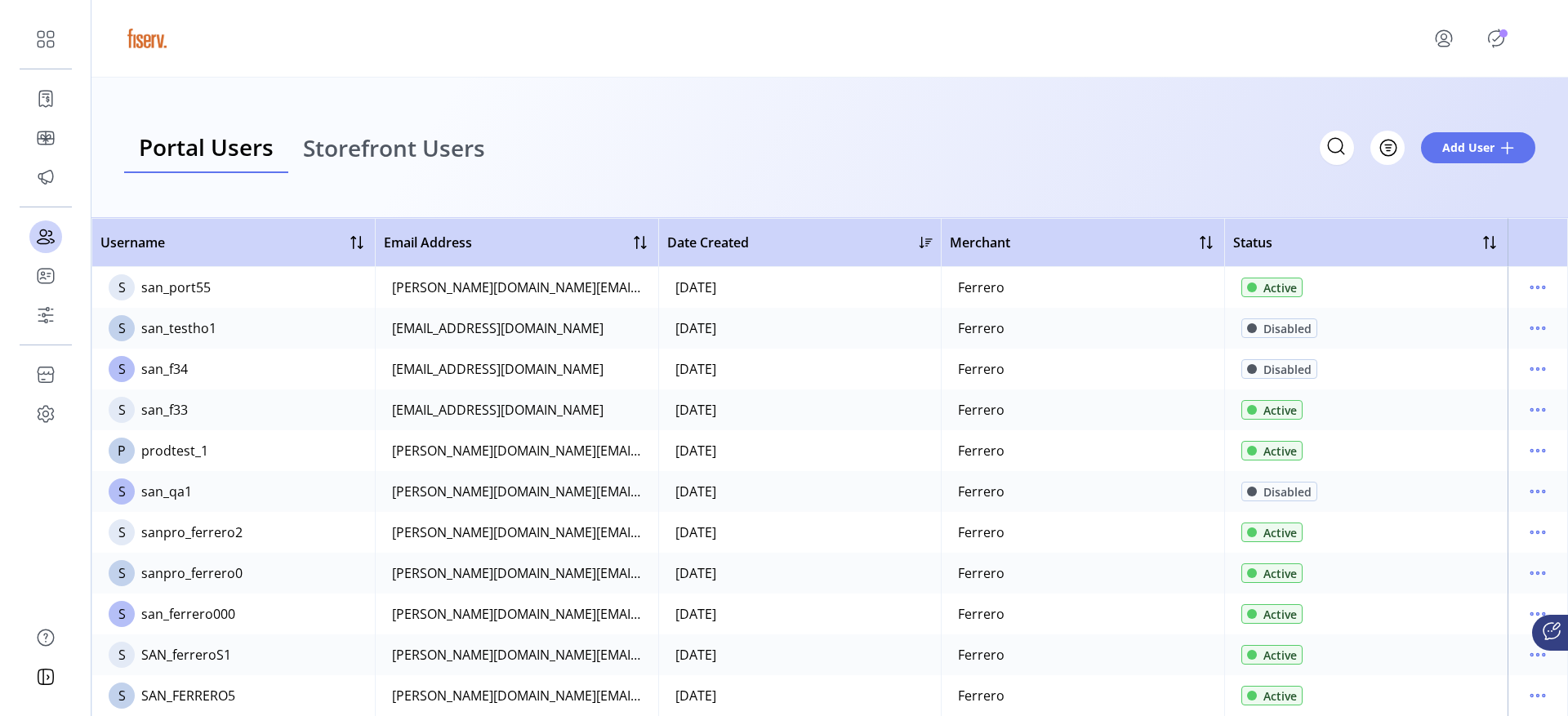
click at [435, 147] on span "Storefront Users" at bounding box center [394, 147] width 182 height 23
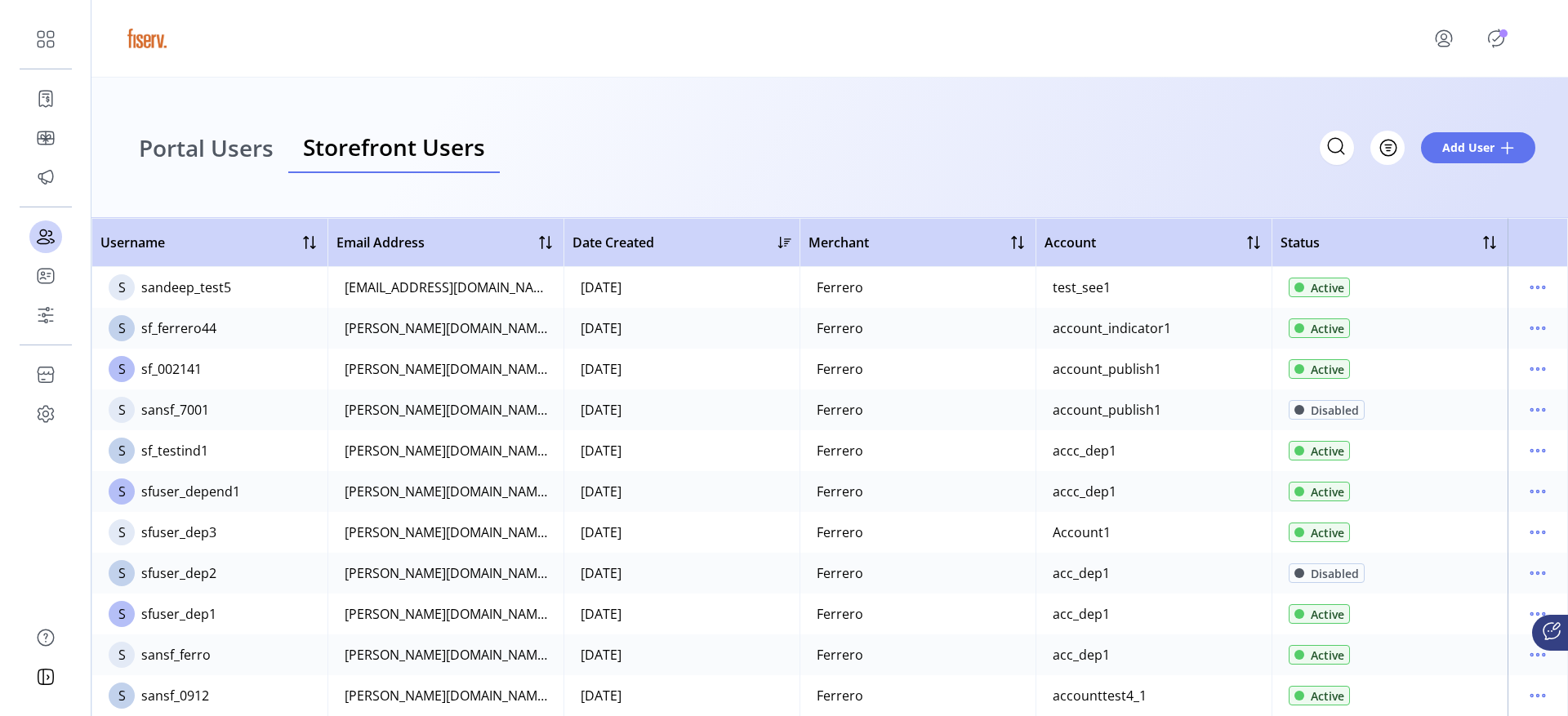
click at [1483, 41] on icon "Publisher Panel" at bounding box center [1496, 38] width 26 height 26
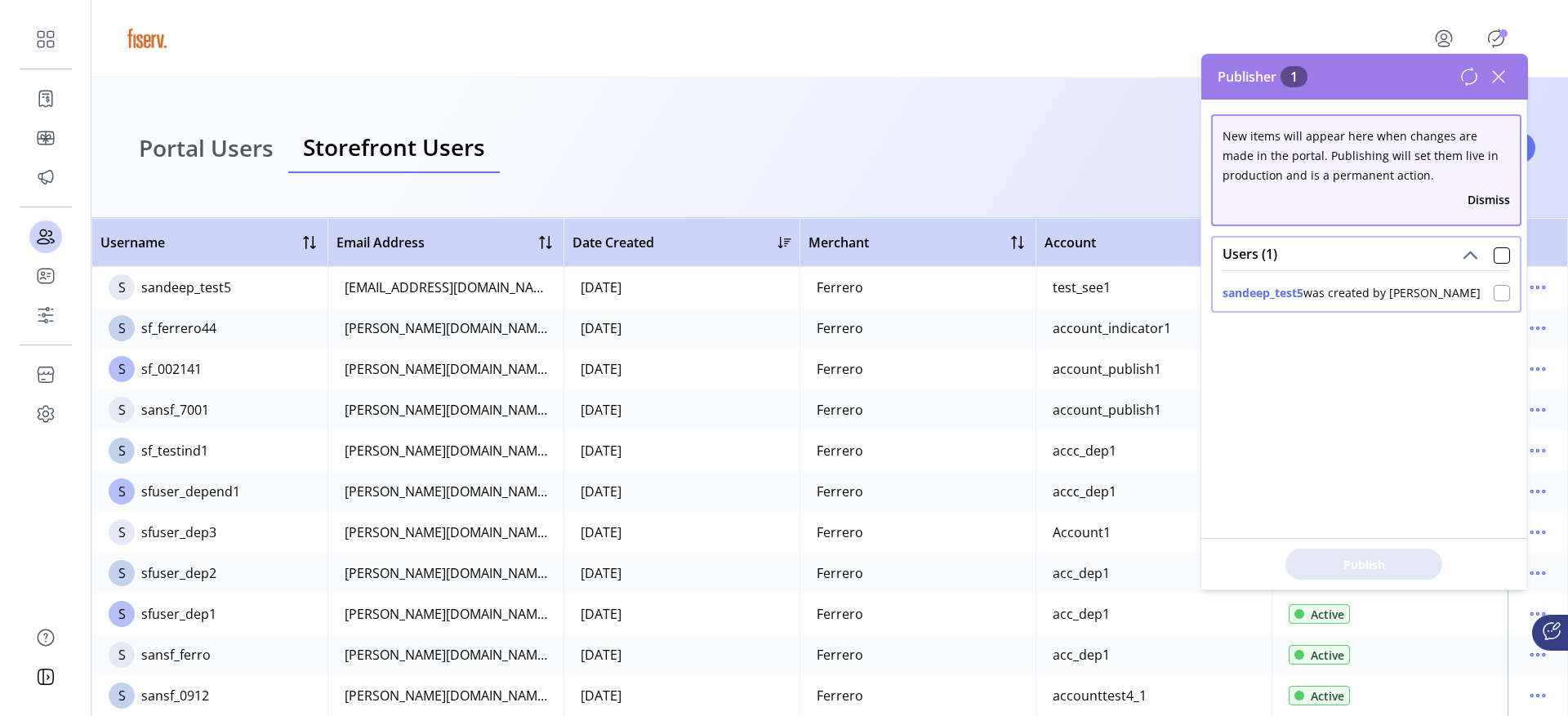
click at [1494, 297] on div at bounding box center [1502, 293] width 16 height 16
click at [1360, 565] on span "Publish 1 Items" at bounding box center [1363, 564] width 115 height 17
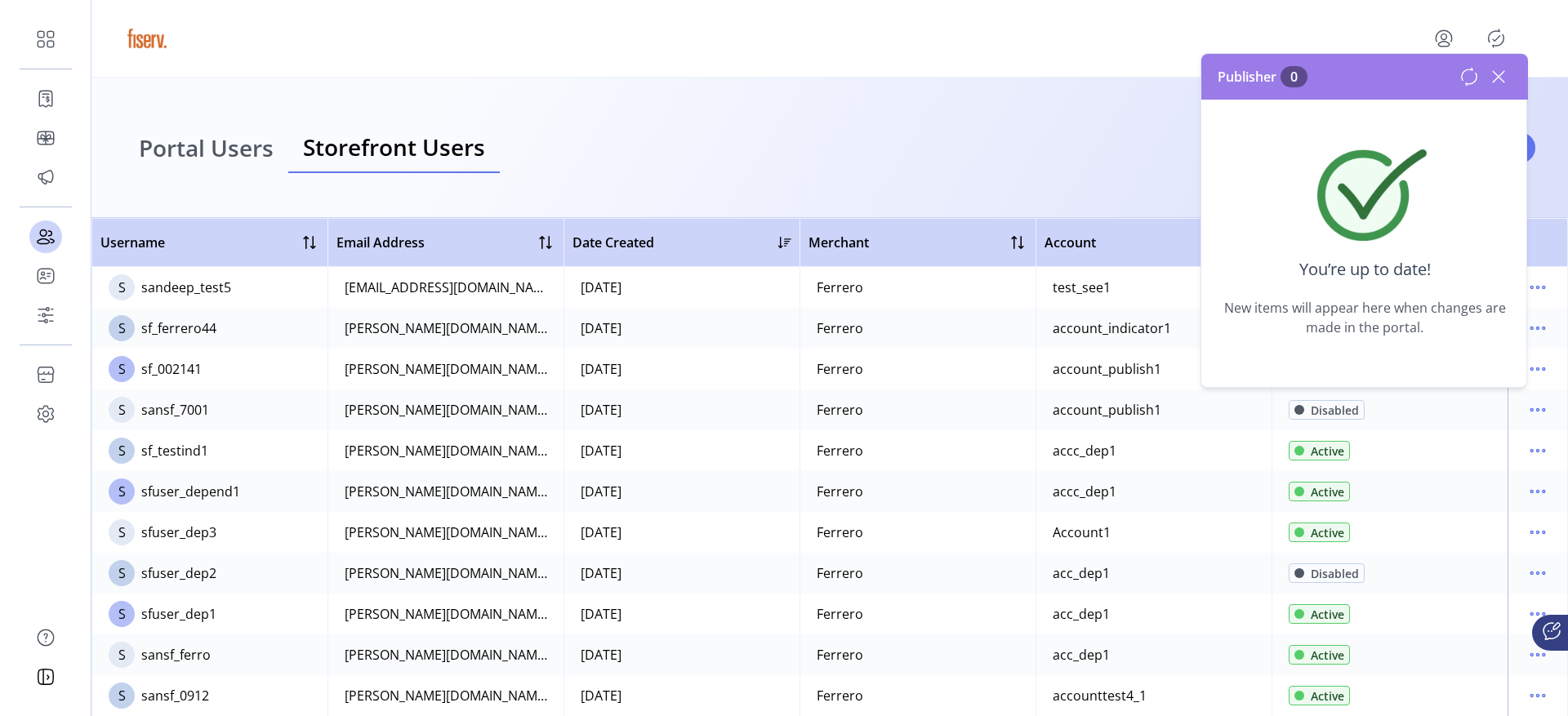
click at [1504, 73] on icon at bounding box center [1499, 77] width 26 height 26
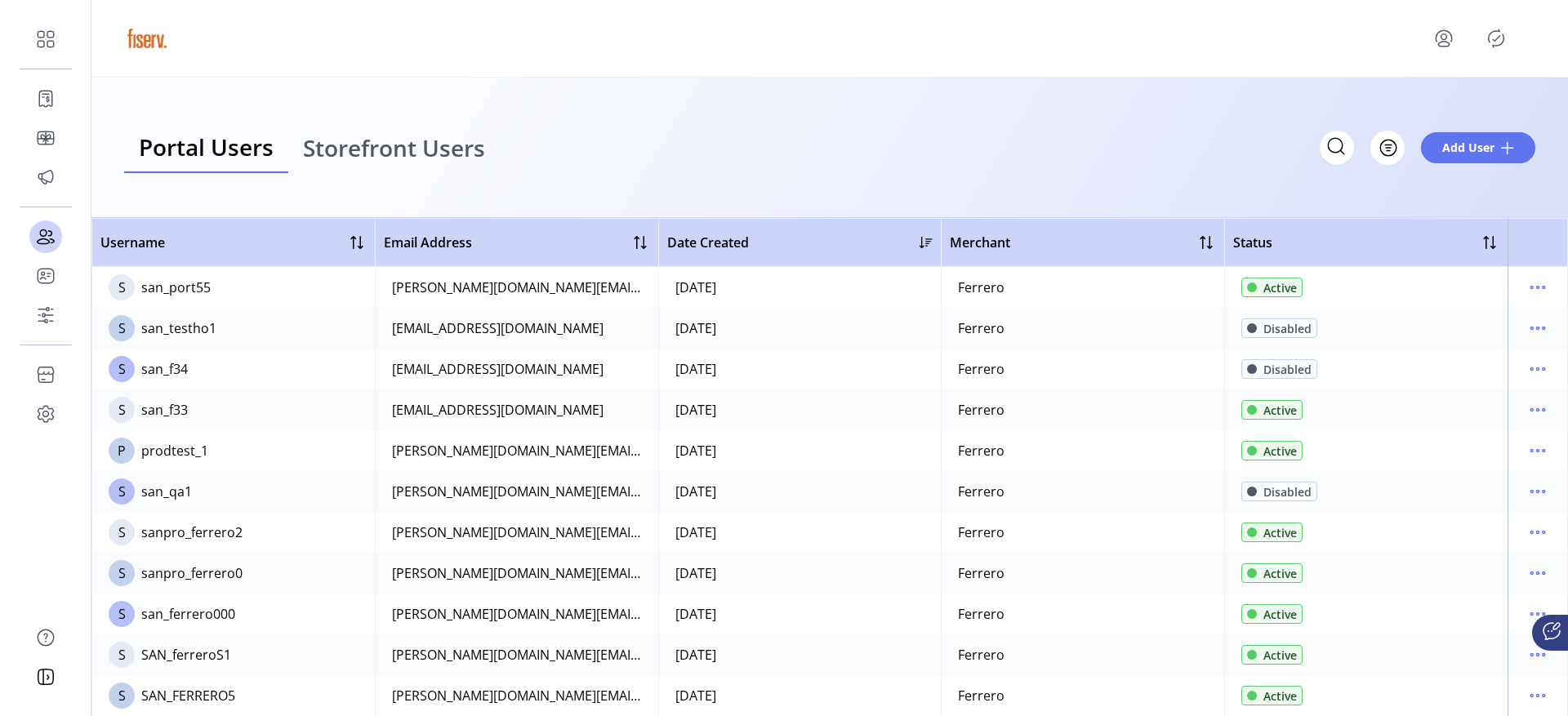
click at [441, 147] on span "Storefront Users" at bounding box center [394, 147] width 182 height 23
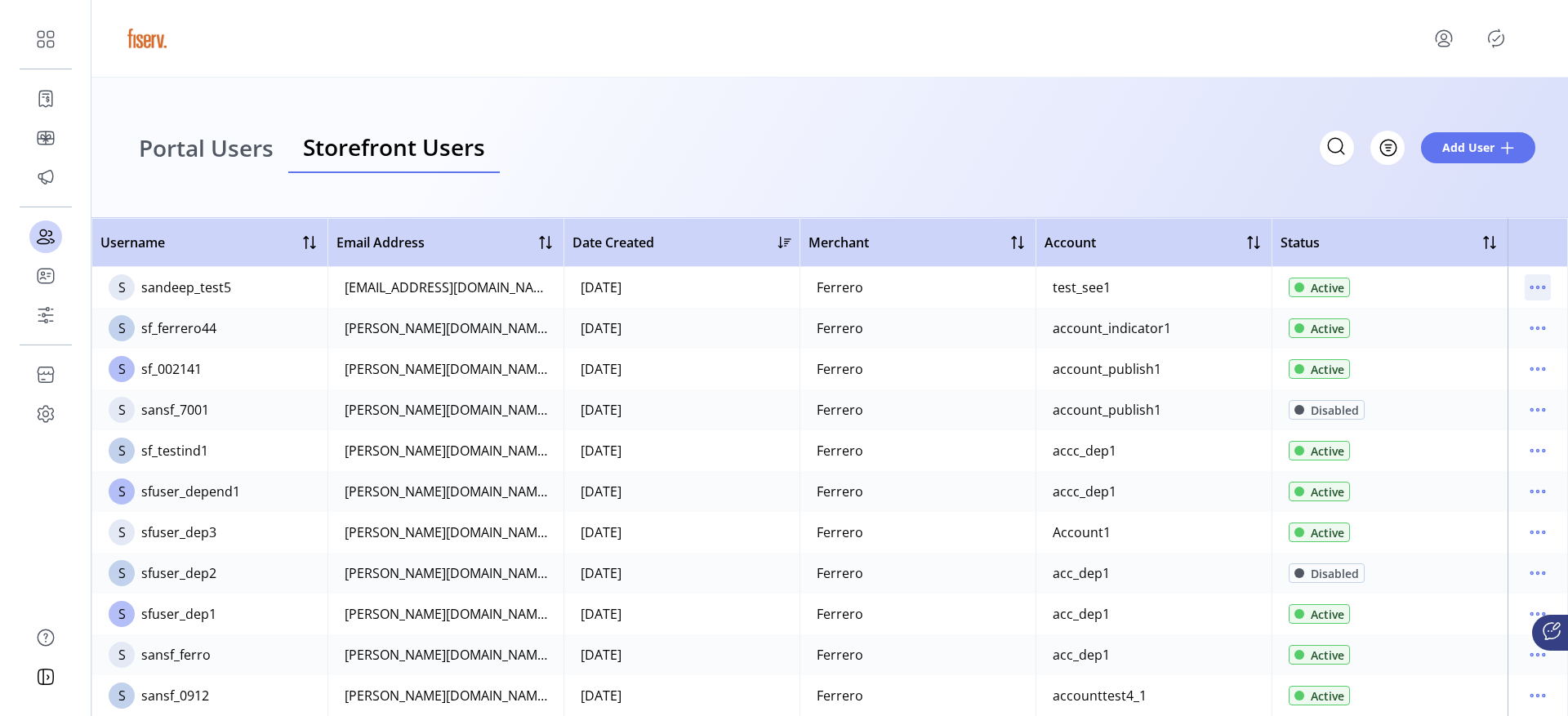
click at [1543, 287] on icon "menu" at bounding box center [1544, 288] width 3 height 3
click at [1423, 366] on span "Reset Password" at bounding box center [1461, 372] width 135 height 13
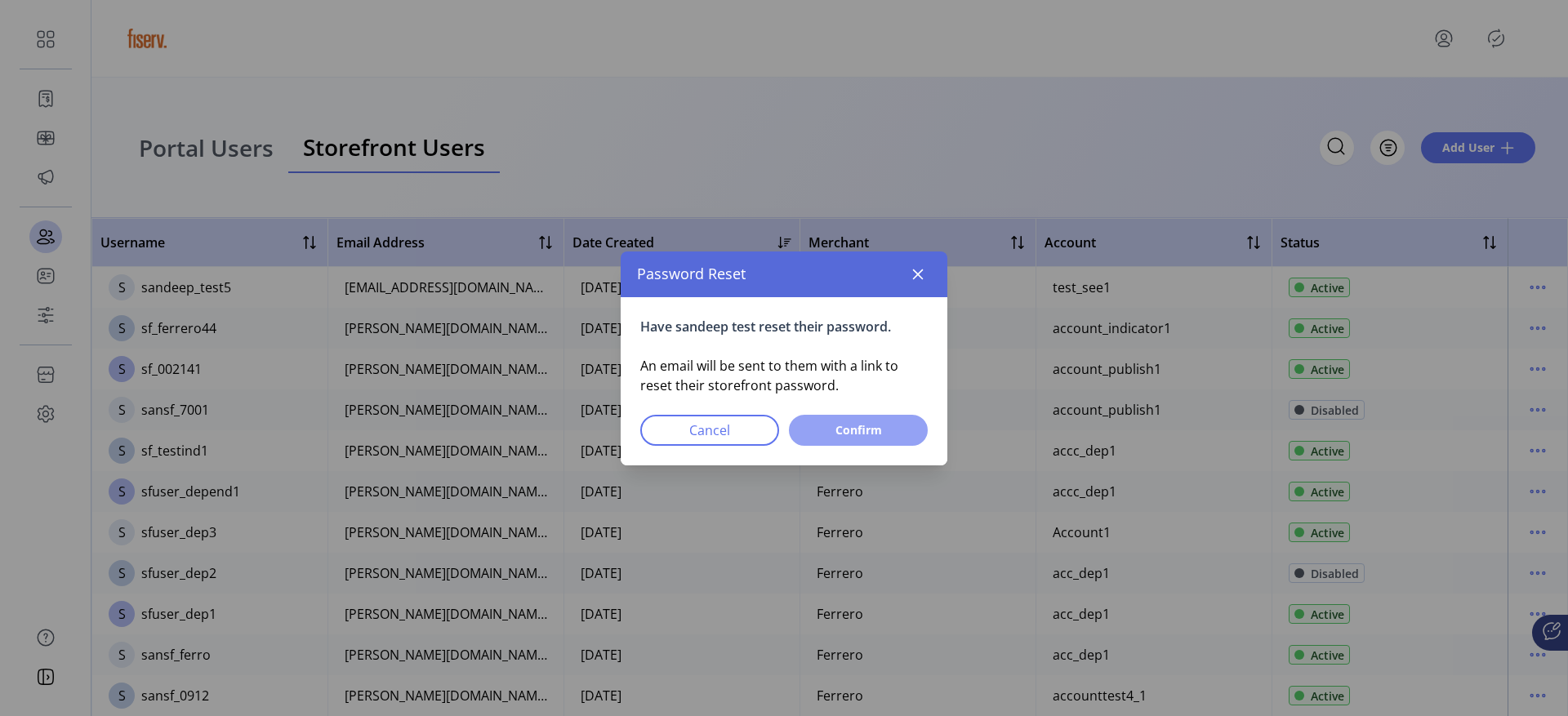
click at [881, 432] on span "Confirm" at bounding box center [858, 429] width 97 height 17
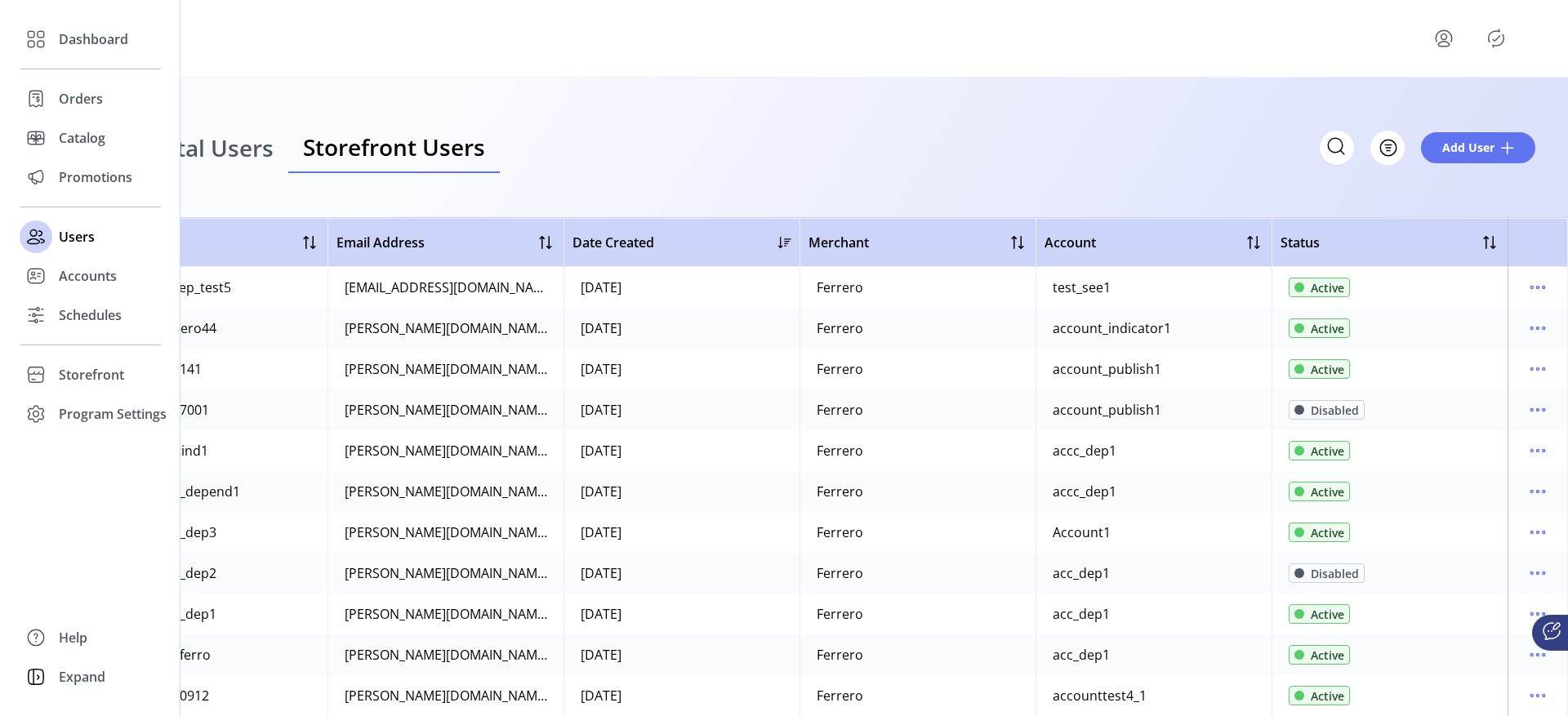
click at [47, 68] on div "Dashboard Orders Catalog Promotions Users Accounts Schedules Storefront Configu…" at bounding box center [90, 226] width 142 height 414
click at [47, 82] on div at bounding box center [36, 98] width 32 height 39
click at [60, 92] on span "Orders" at bounding box center [80, 99] width 44 height 20
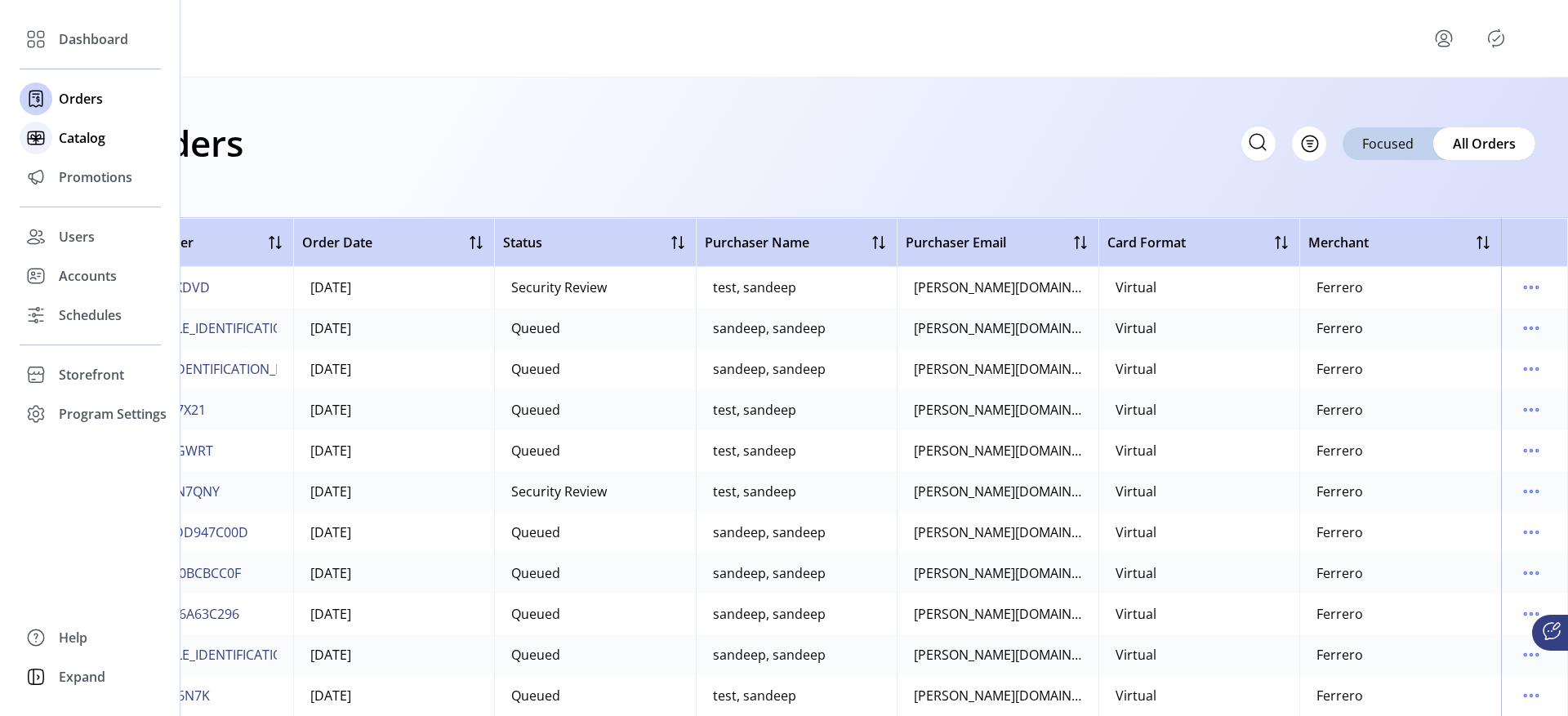
click at [60, 140] on span "Catalog" at bounding box center [82, 138] width 47 height 20
click at [90, 187] on div "Promotions" at bounding box center [90, 177] width 142 height 39
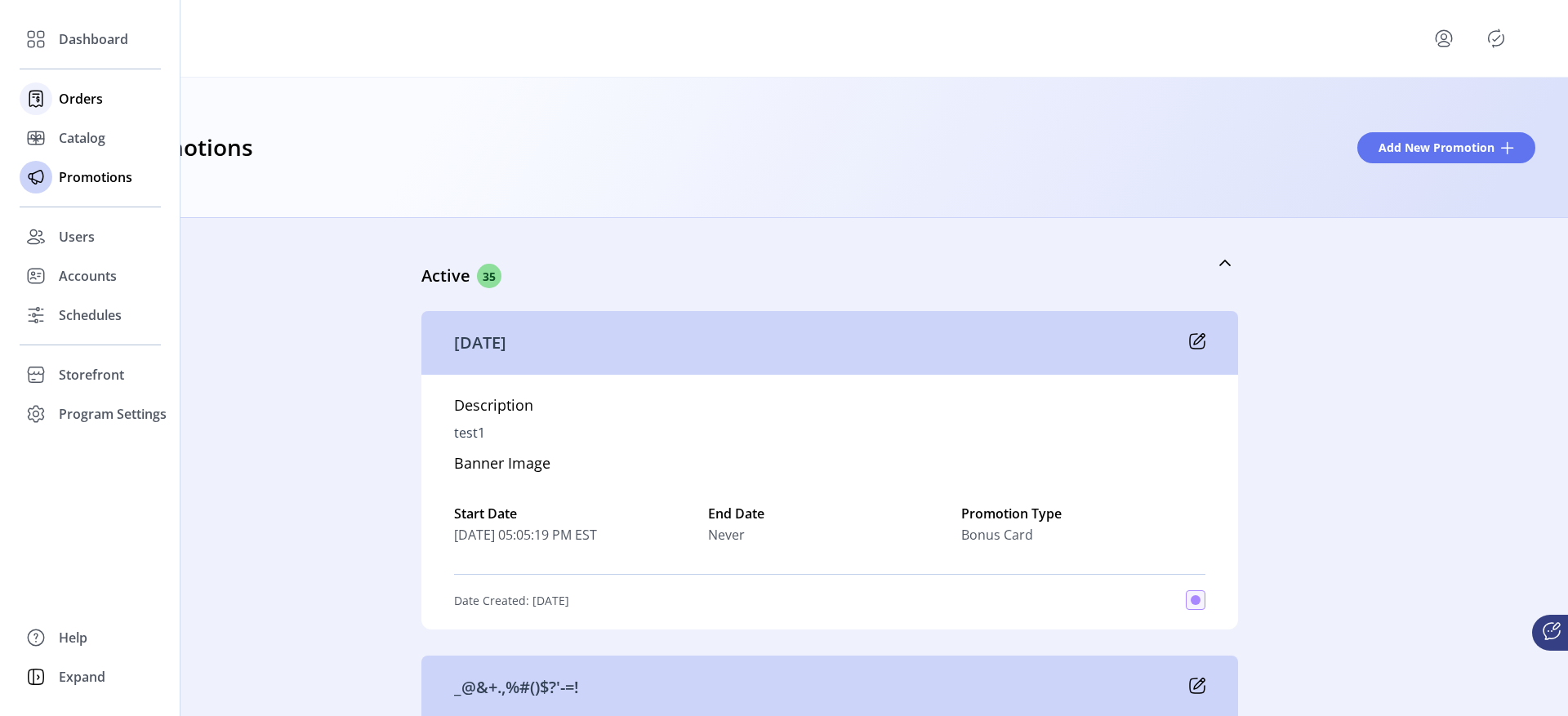
click at [51, 96] on div at bounding box center [36, 98] width 32 height 32
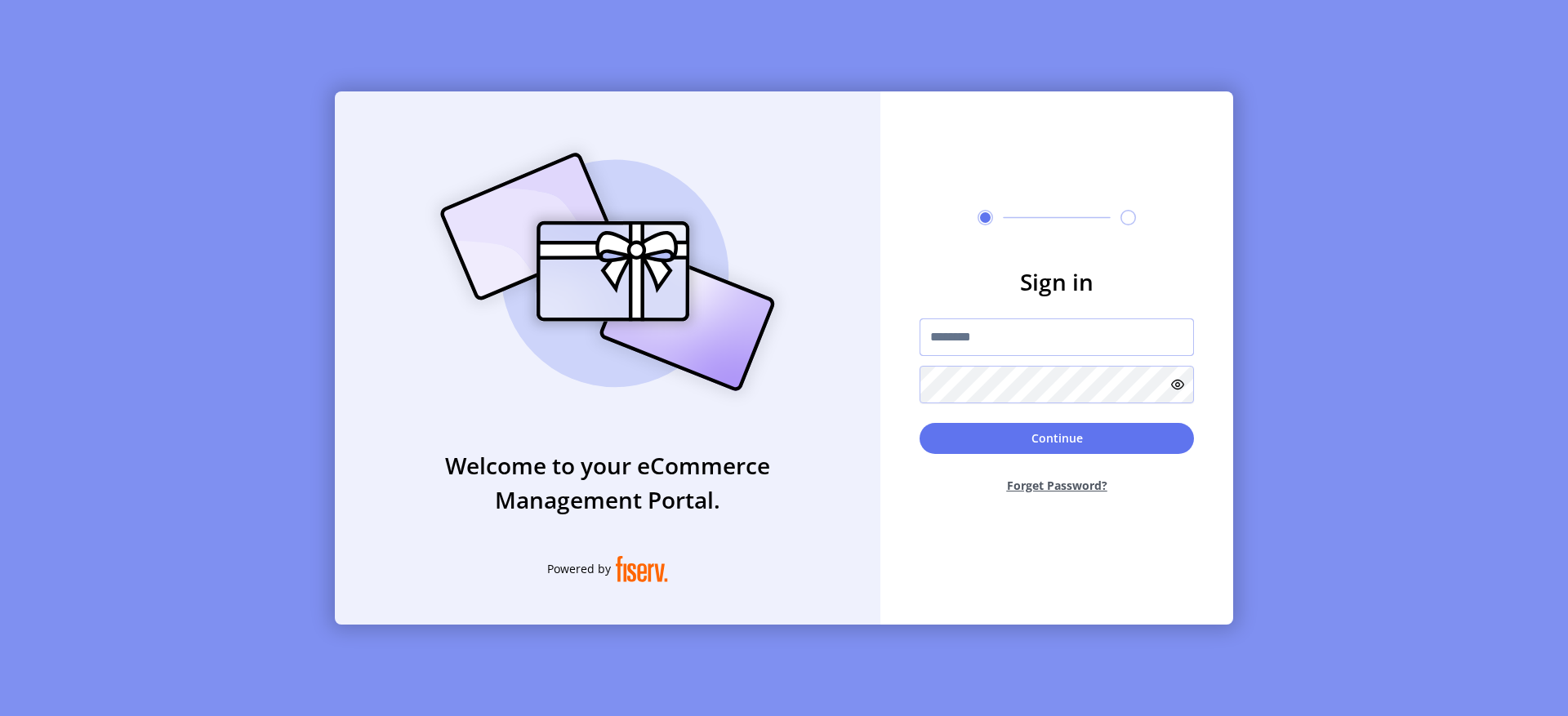
click at [967, 351] on input "text" at bounding box center [1056, 337] width 274 height 38
type input "**********"
click at [974, 433] on button "Continue" at bounding box center [1056, 438] width 274 height 31
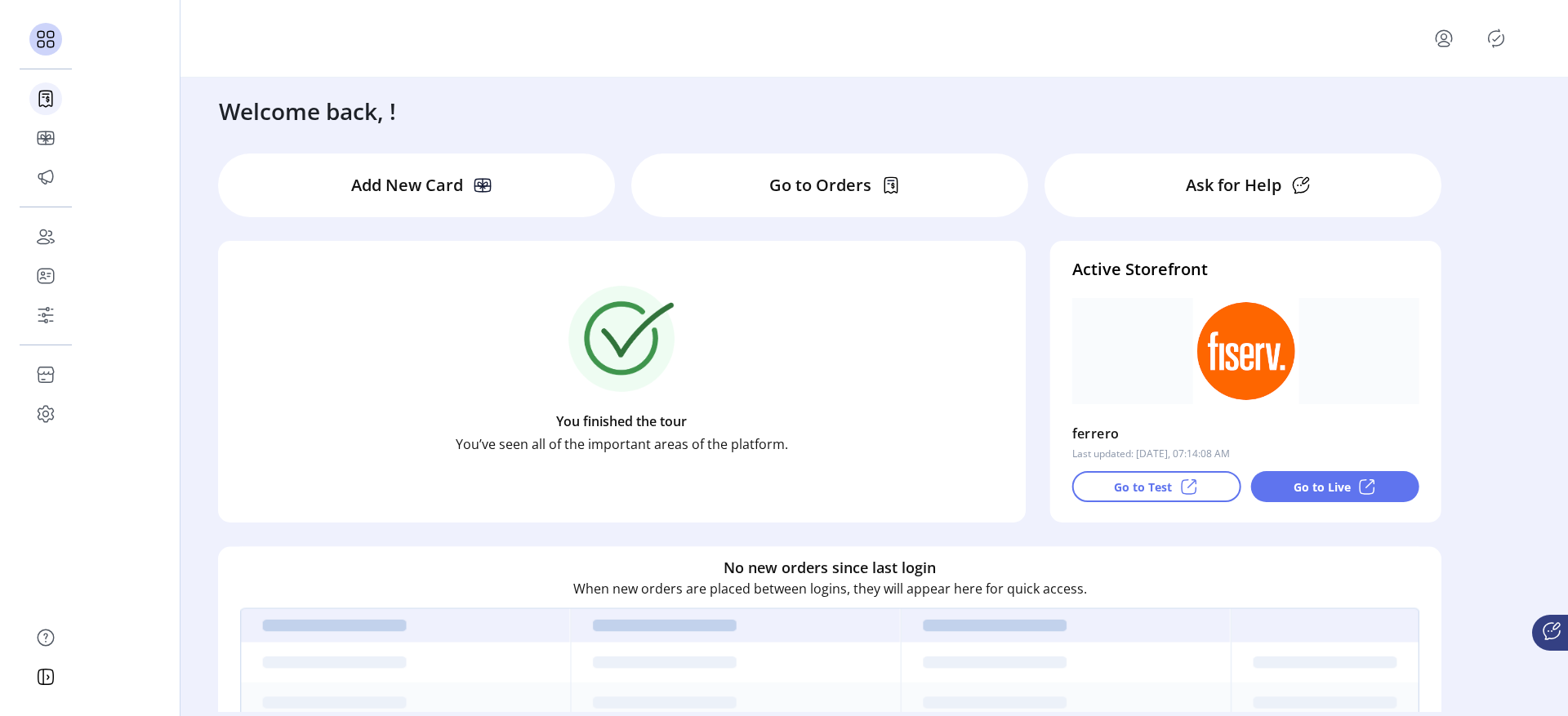
click at [48, 101] on icon at bounding box center [45, 98] width 26 height 26
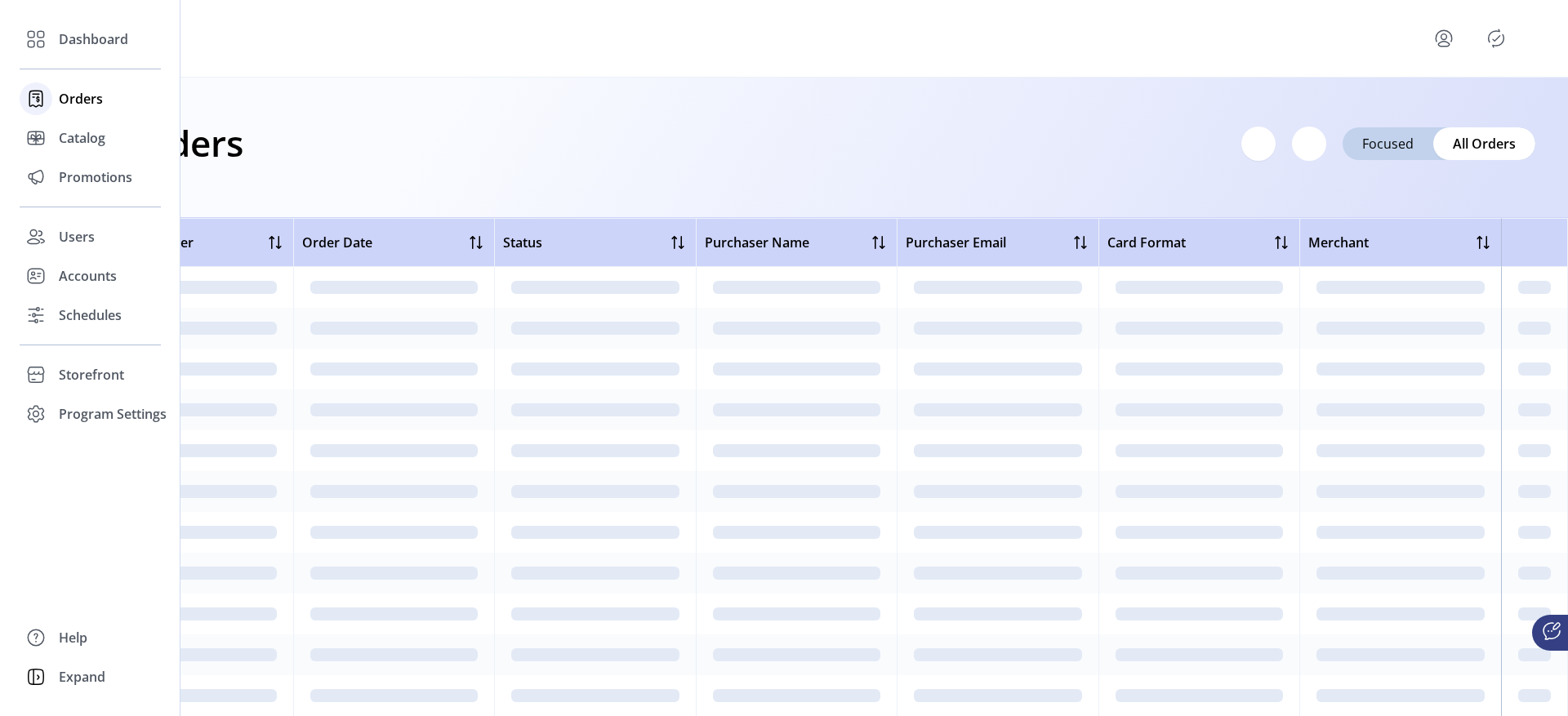
click at [72, 89] on span "Orders" at bounding box center [80, 99] width 44 height 20
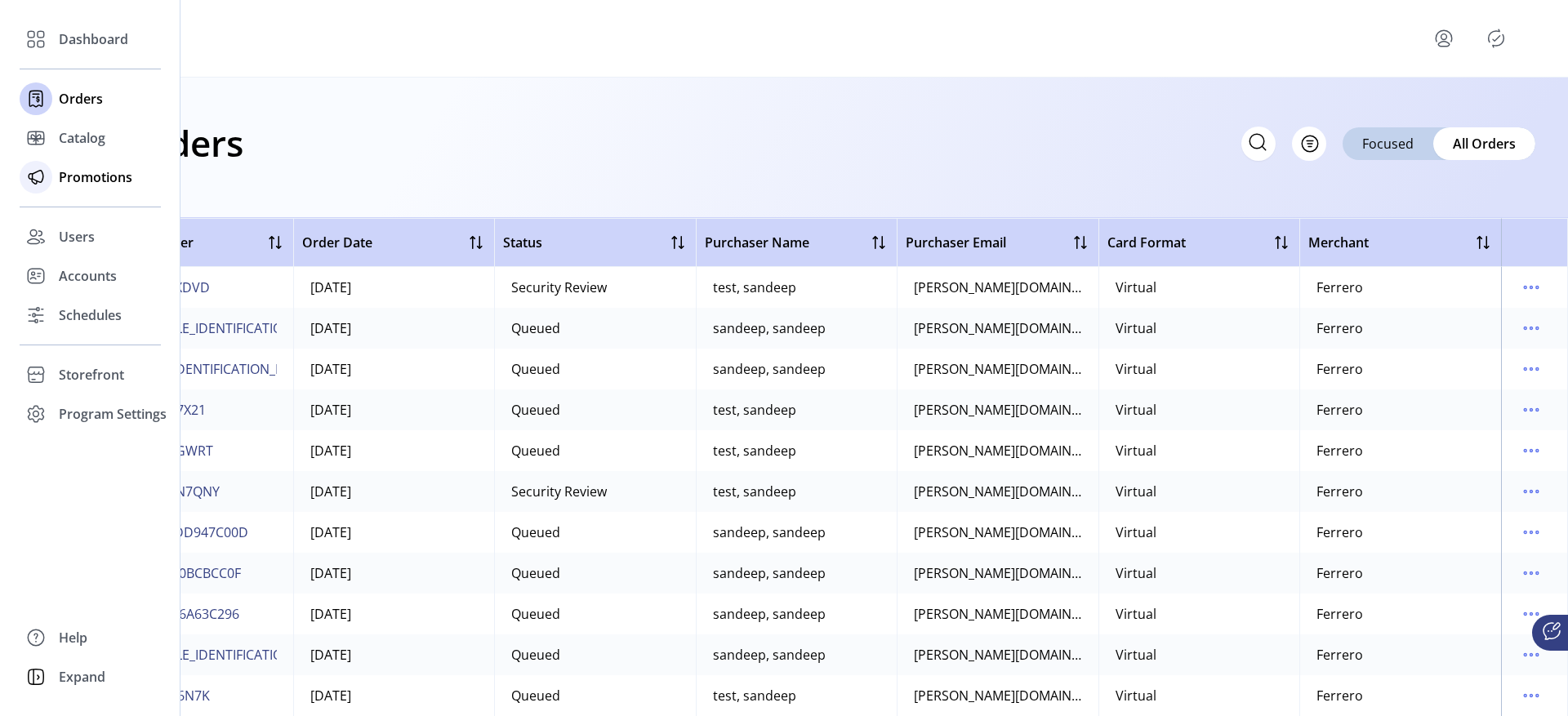
click at [54, 180] on div "Promotions" at bounding box center [90, 177] width 142 height 39
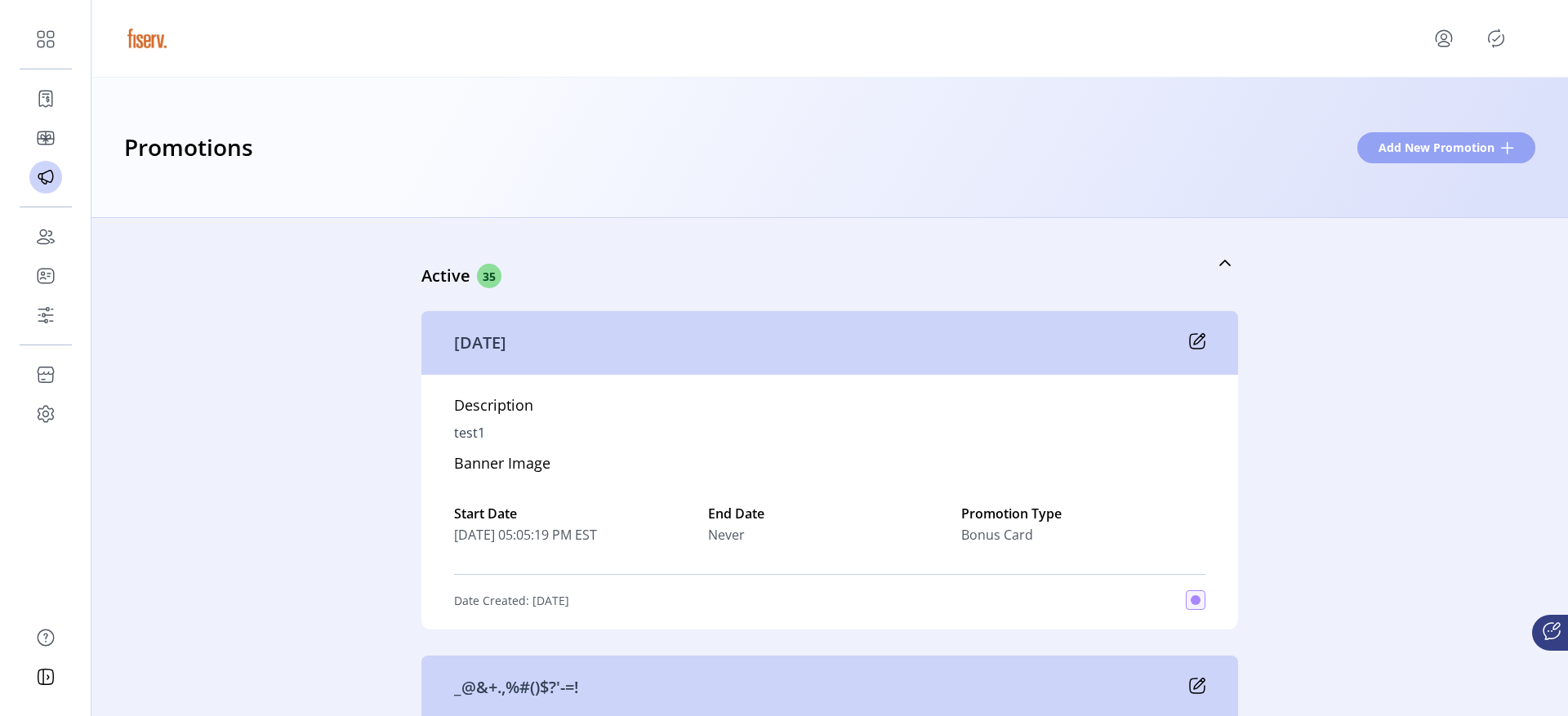
click at [1403, 151] on span "Add New Promotion" at bounding box center [1436, 147] width 116 height 17
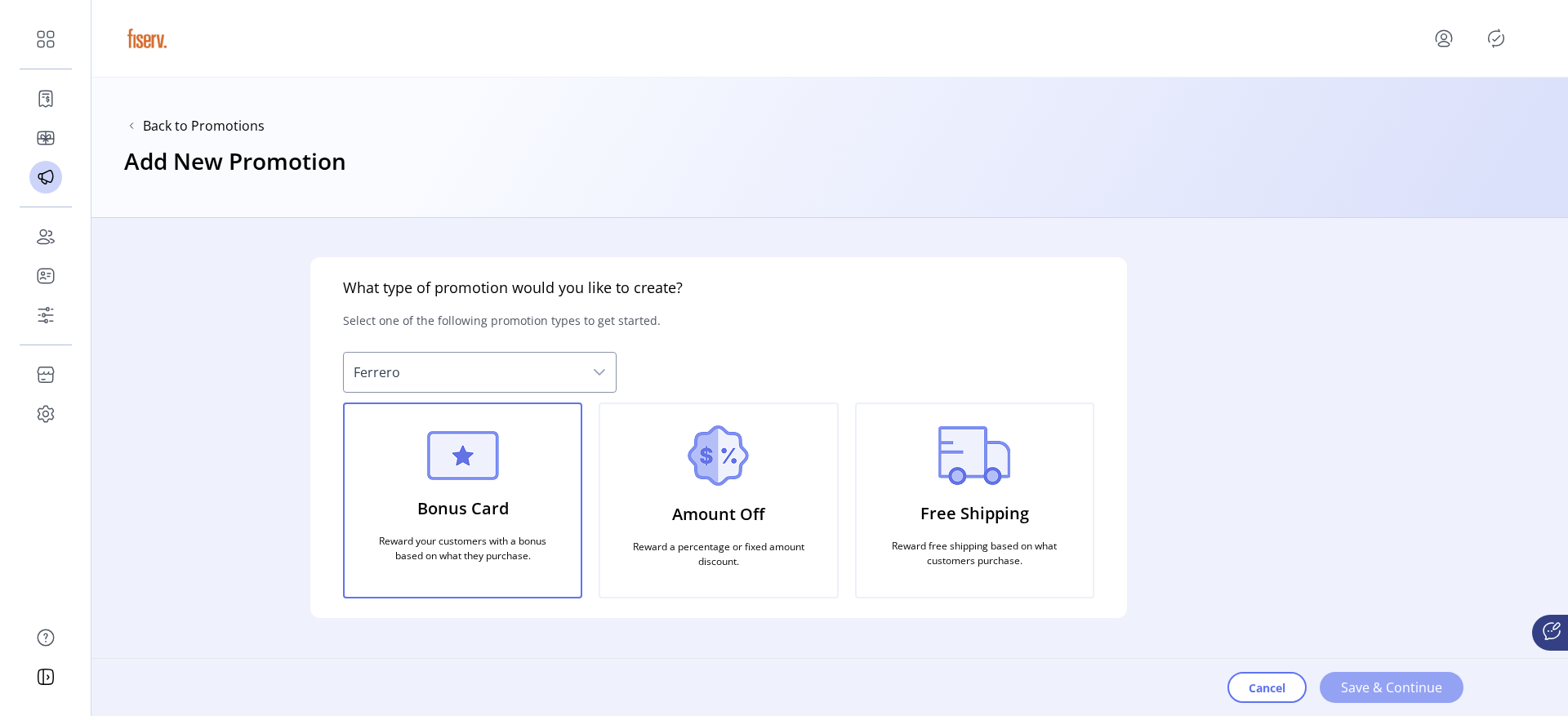
click at [1359, 684] on span "Save & Continue" at bounding box center [1391, 687] width 101 height 20
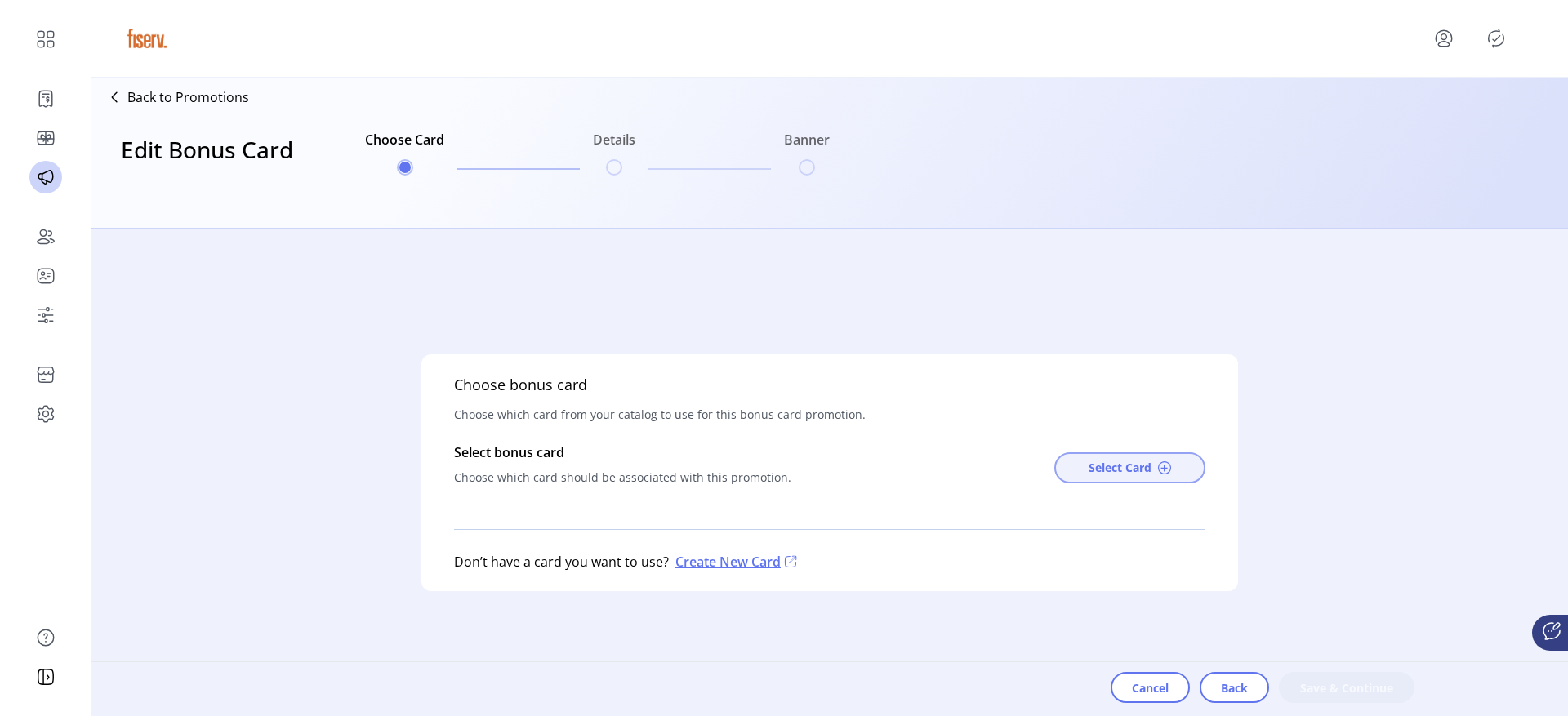
click at [1130, 464] on span "Select Card" at bounding box center [1121, 467] width 63 height 17
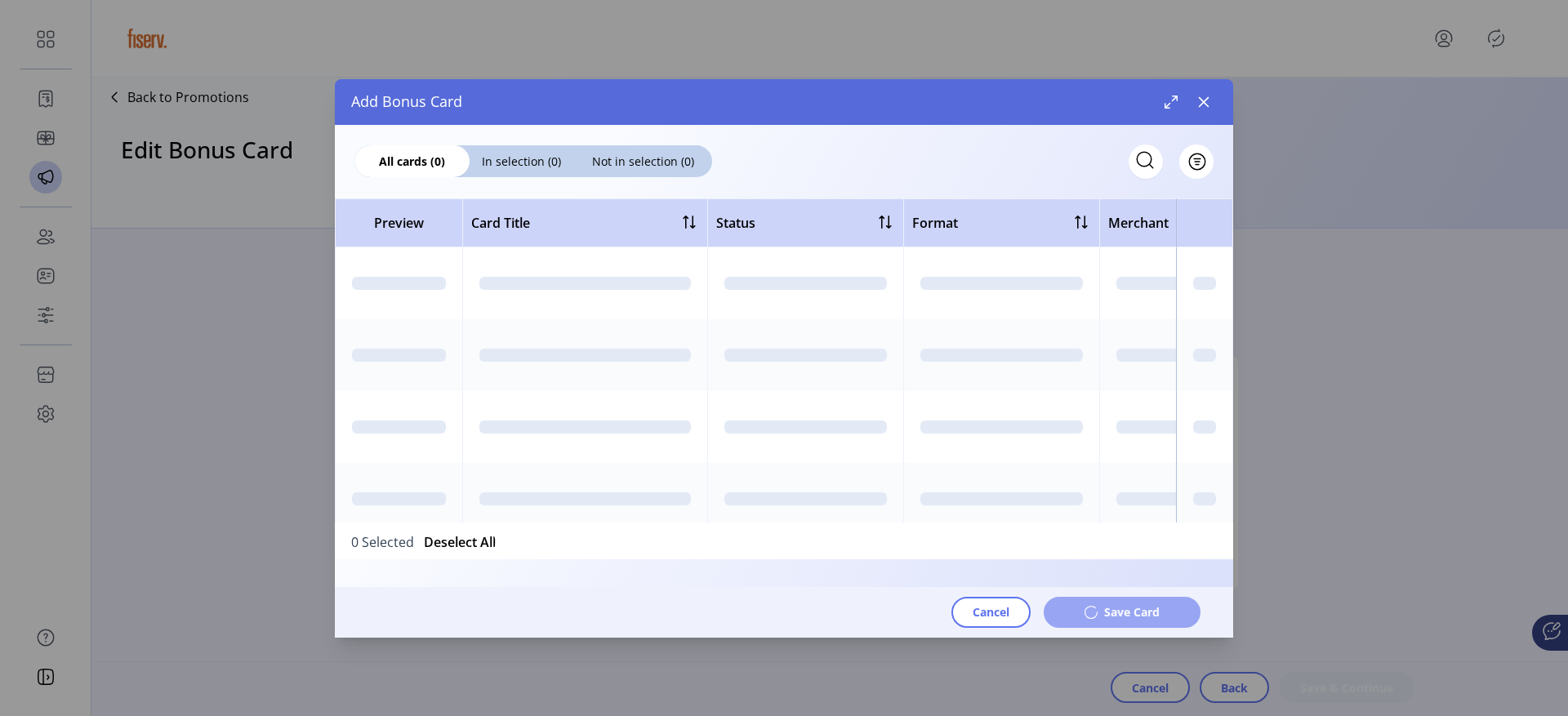
click at [1206, 363] on td at bounding box center [1204, 355] width 57 height 72
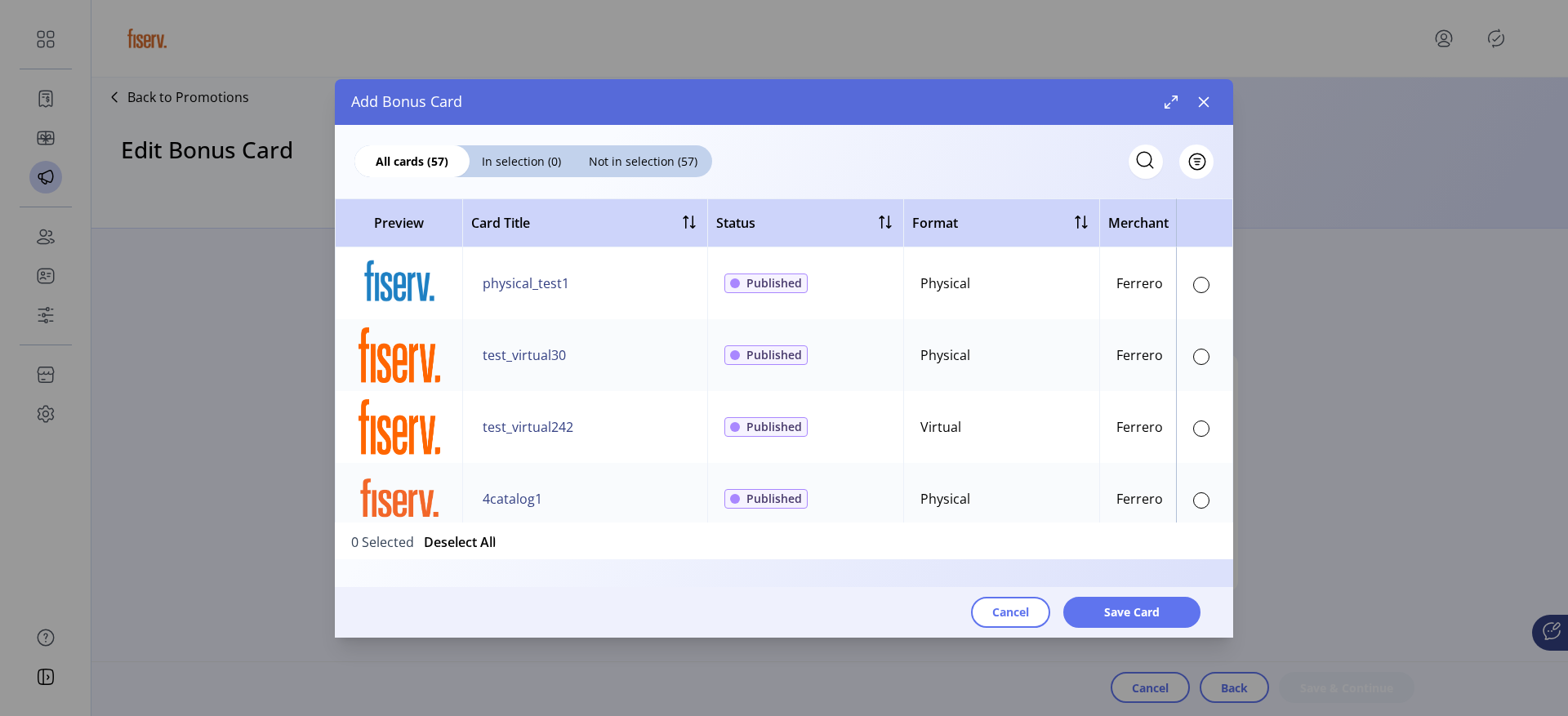
click at [1200, 353] on div at bounding box center [1202, 357] width 16 height 16
click at [1105, 603] on span "Save Card" at bounding box center [1132, 611] width 56 height 17
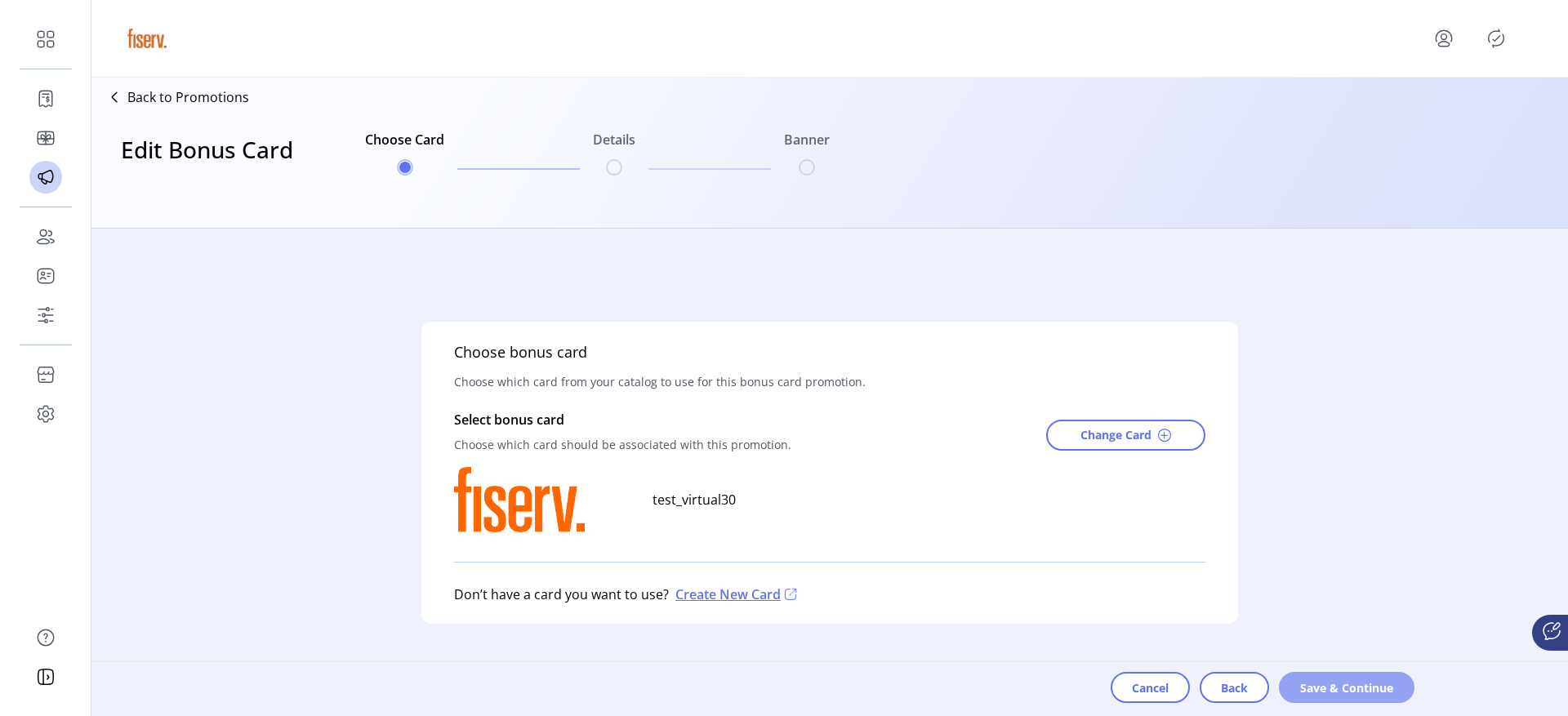
click at [1312, 676] on button "Save & Continue" at bounding box center [1347, 687] width 135 height 31
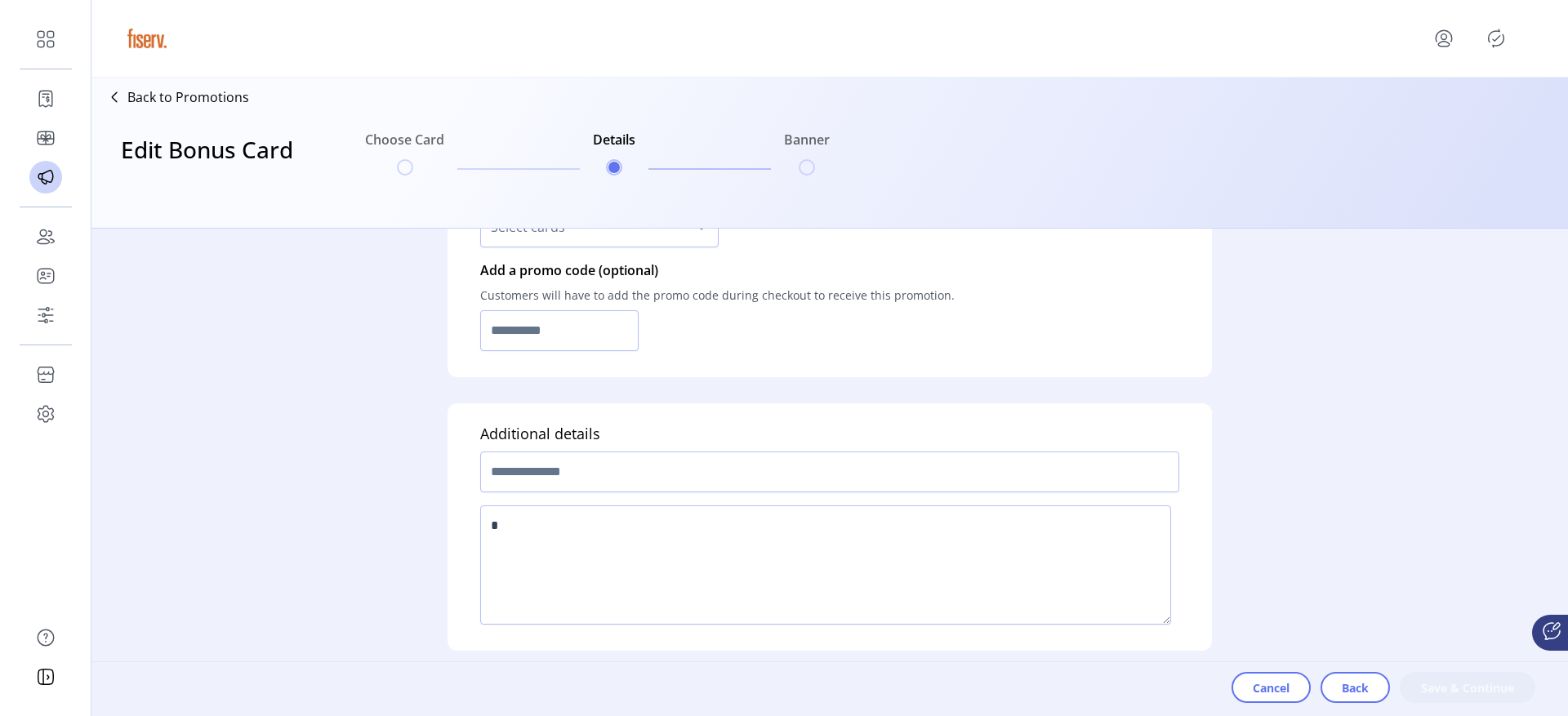
scroll to position [1232, 0]
click at [1254, 681] on span "Cancel" at bounding box center [1271, 687] width 37 height 17
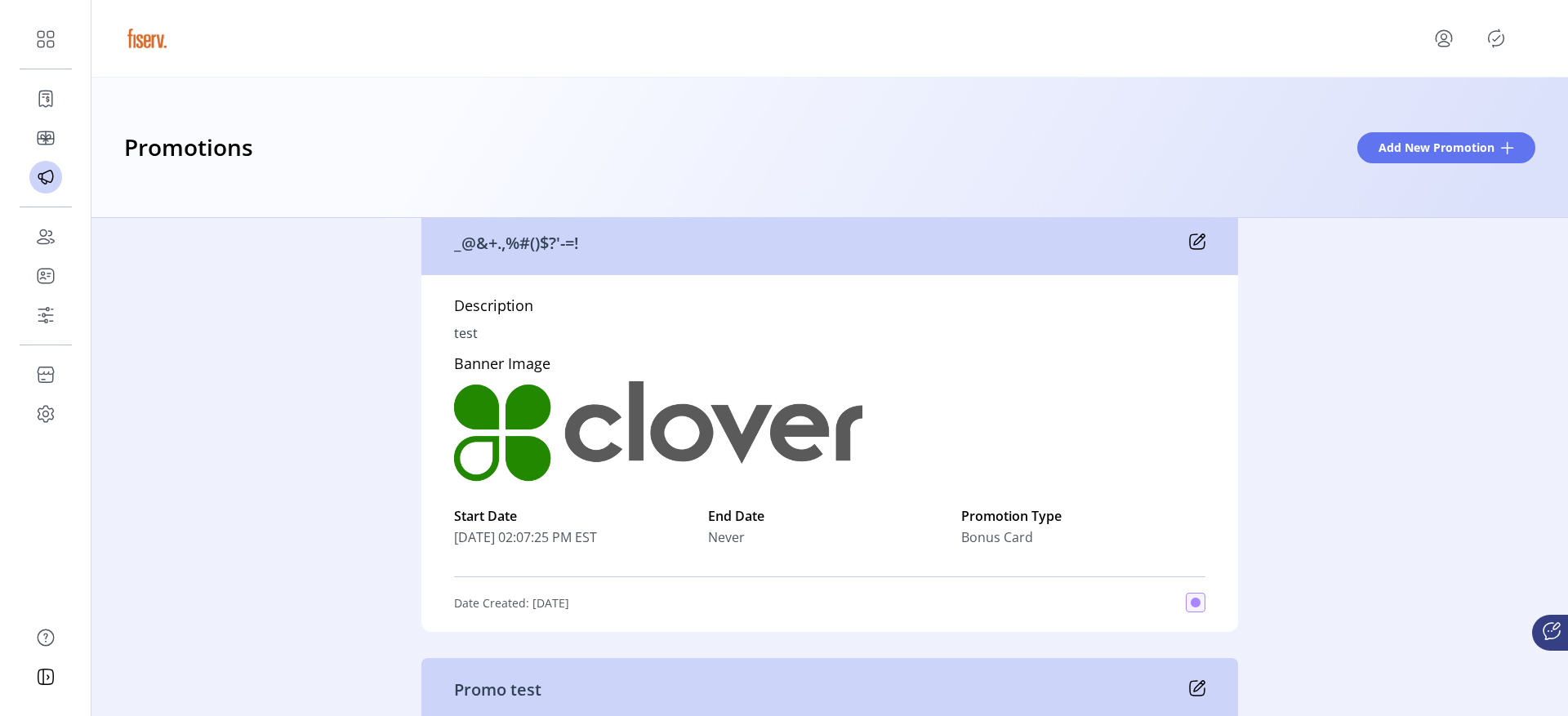
scroll to position [442, 0]
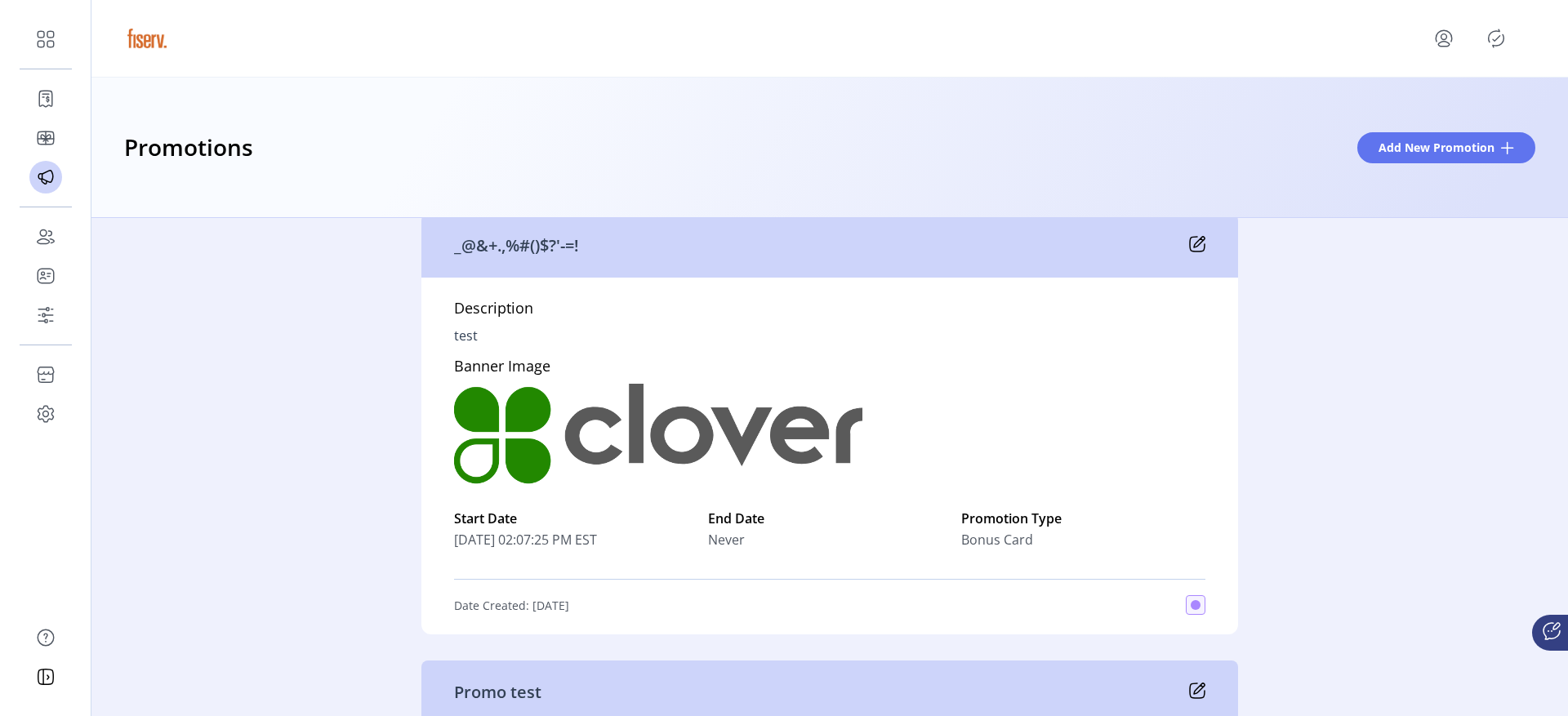
click at [1198, 241] on icon at bounding box center [1199, 243] width 11 height 11
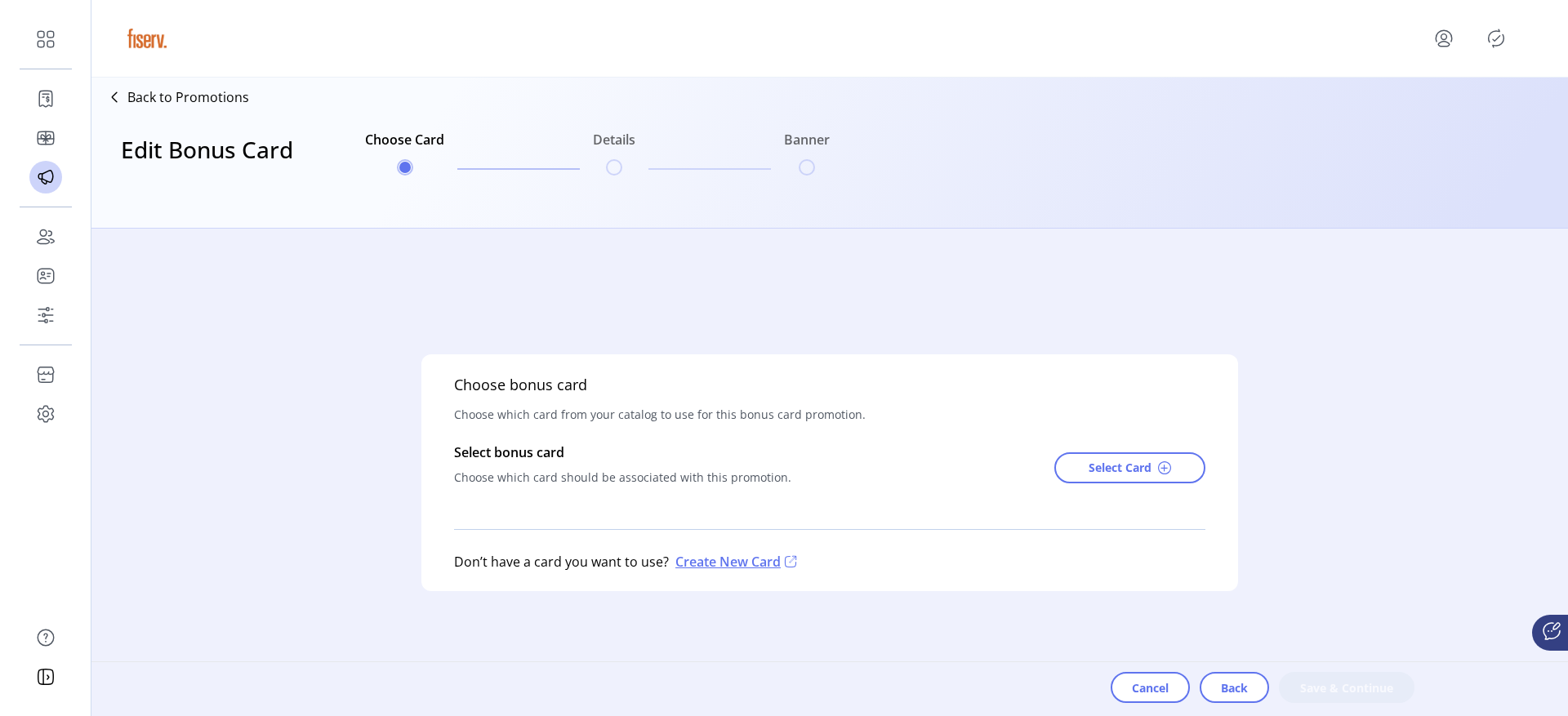
click at [208, 107] on div "Back to Promotions" at bounding box center [173, 96] width 151 height 26
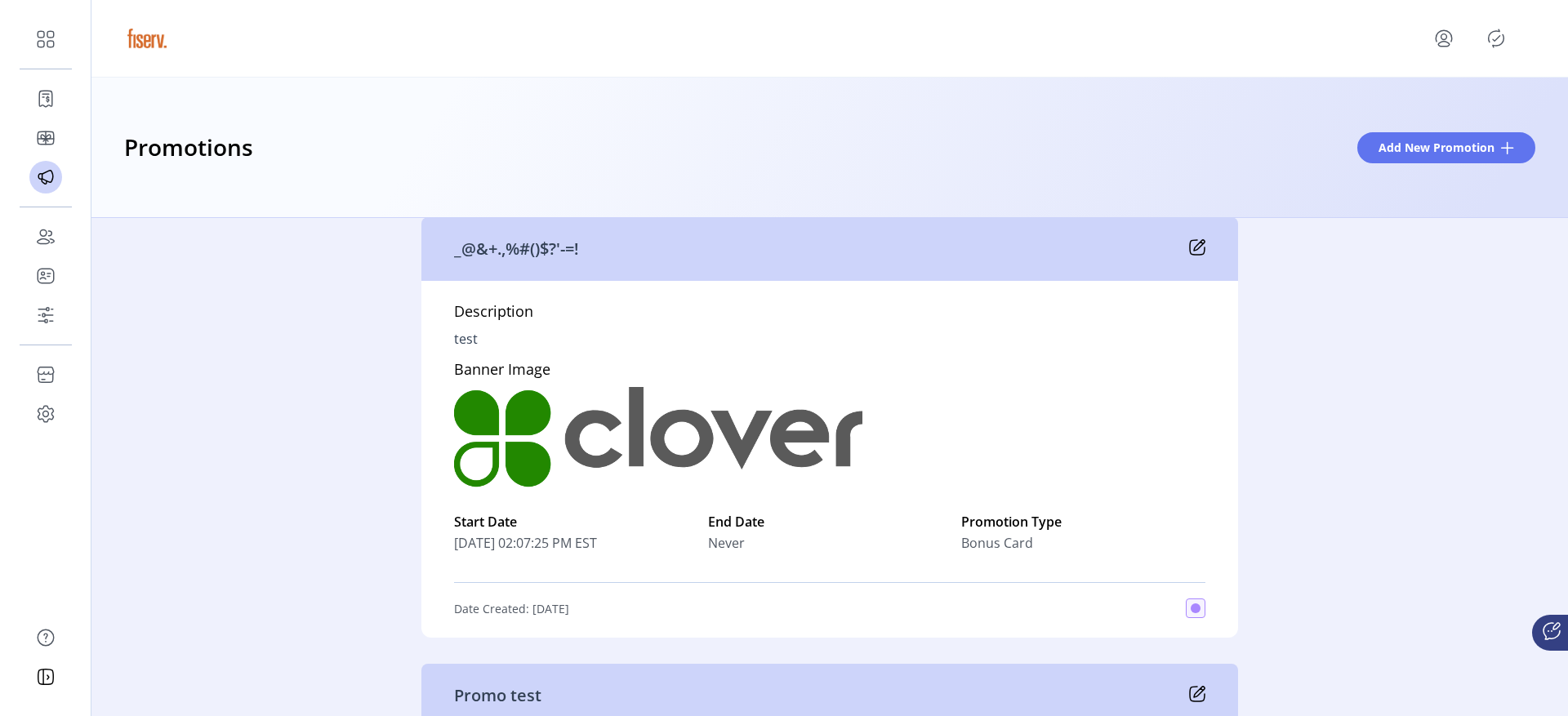
scroll to position [438, 0]
click at [1189, 247] on icon at bounding box center [1197, 247] width 16 height 16
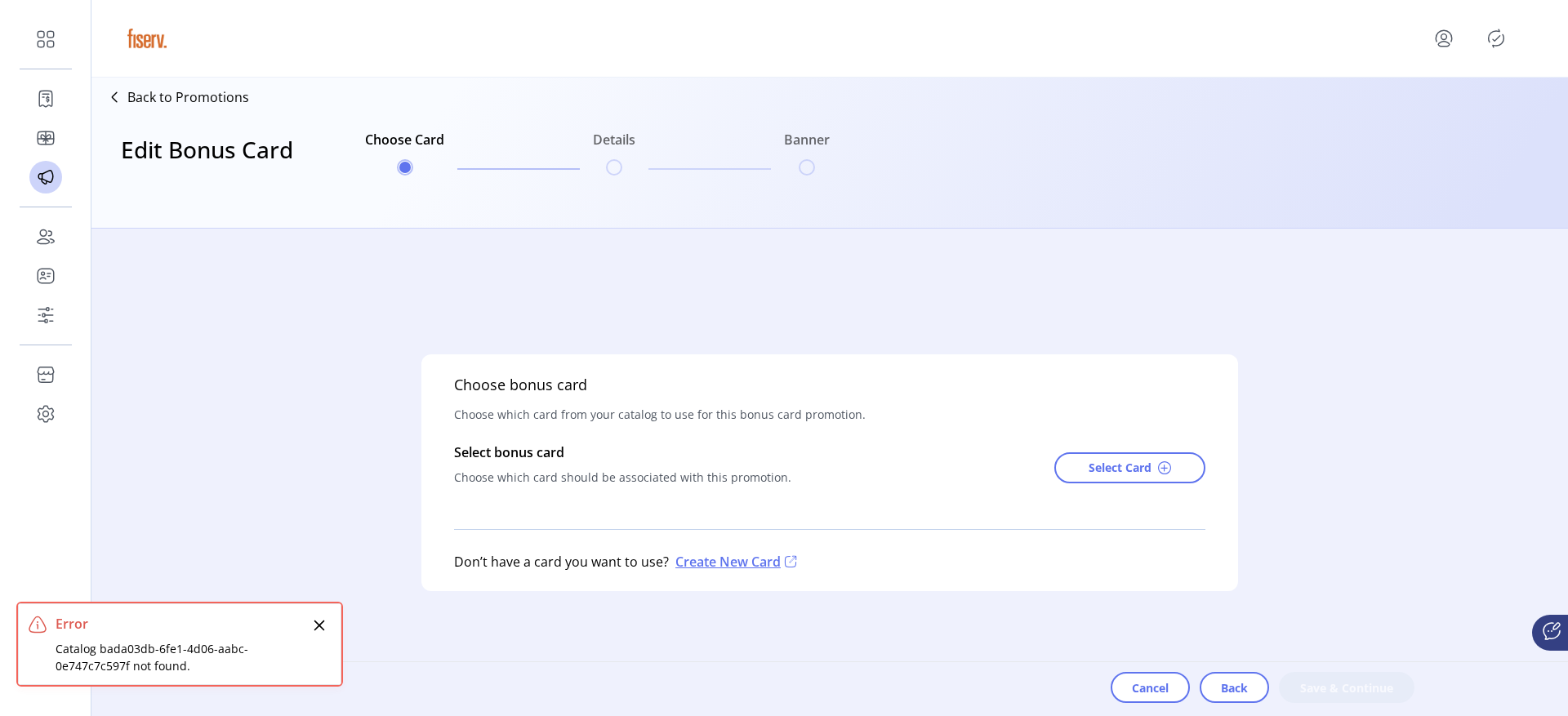
click at [1160, 703] on div "Cancel Back Save & Continue" at bounding box center [1262, 689] width 304 height 54
click at [1141, 672] on button "Cancel" at bounding box center [1150, 687] width 79 height 31
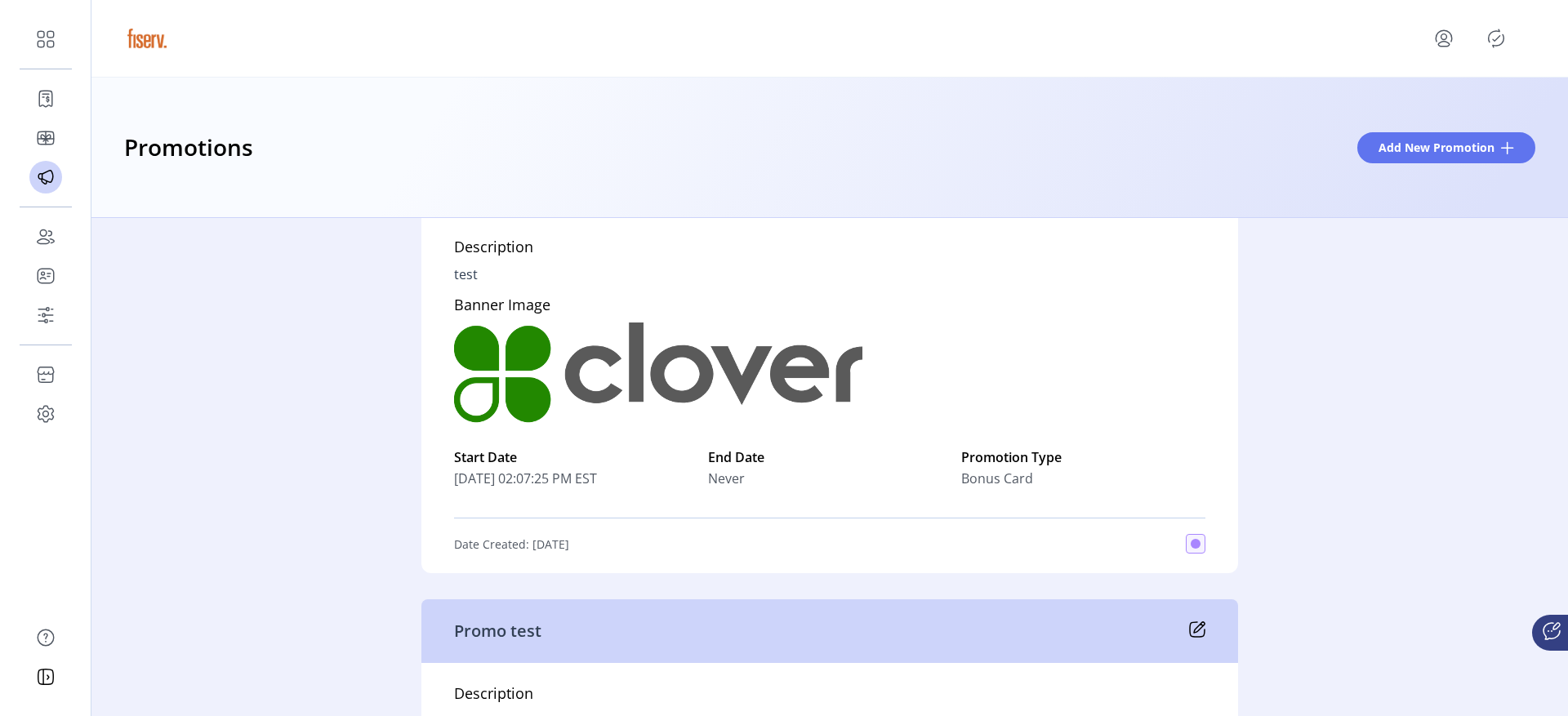
scroll to position [534, 0]
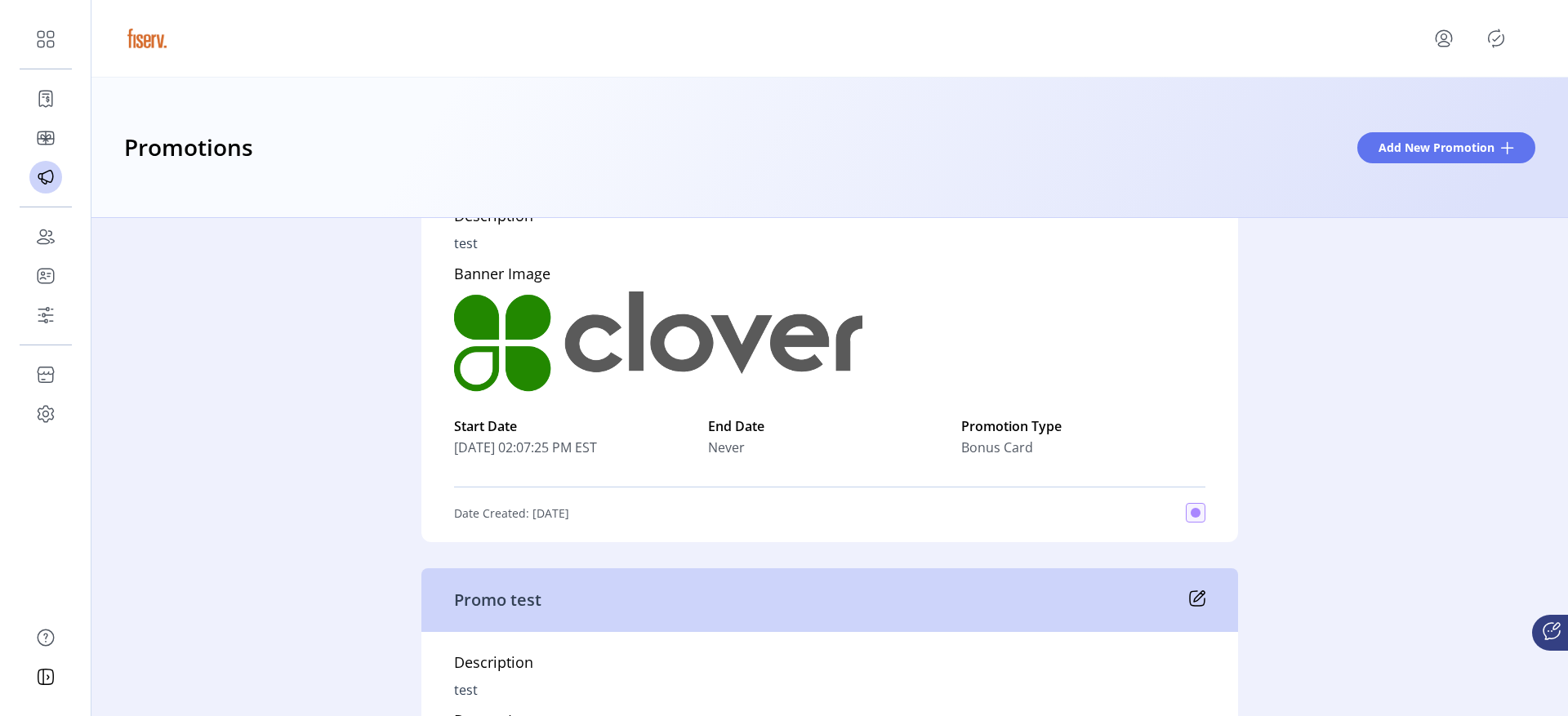
click at [1194, 597] on icon at bounding box center [1199, 596] width 11 height 11
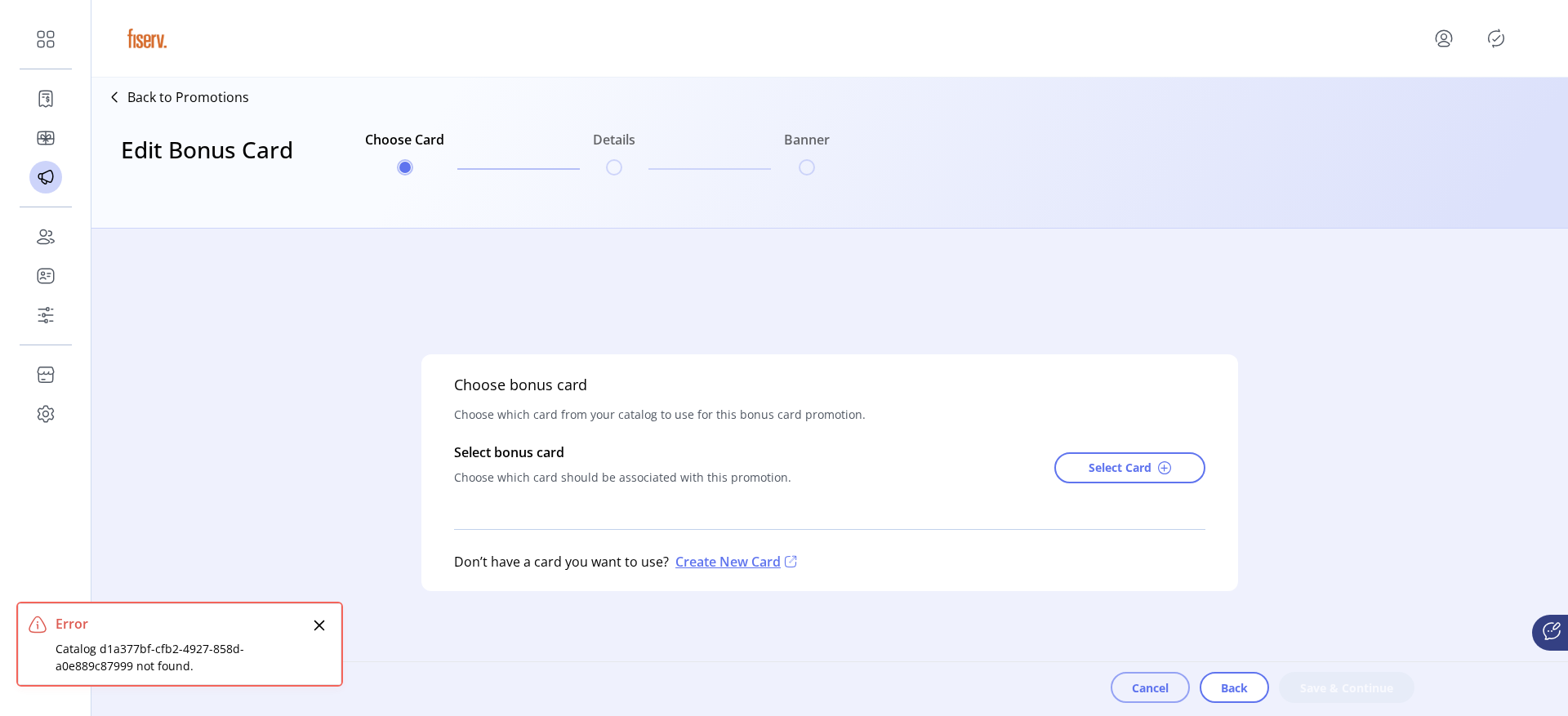
click at [1160, 699] on button "Cancel" at bounding box center [1150, 687] width 79 height 31
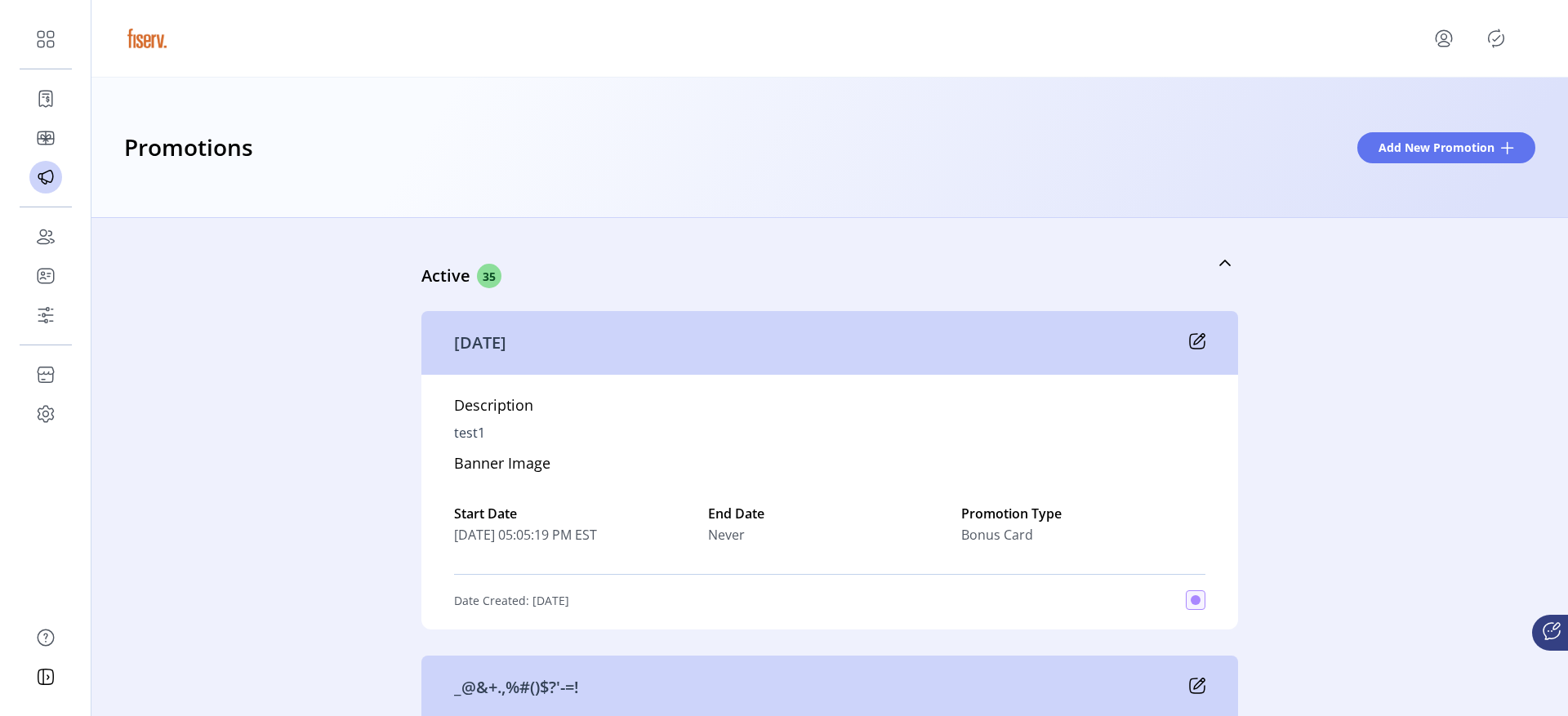
scroll to position [32, 0]
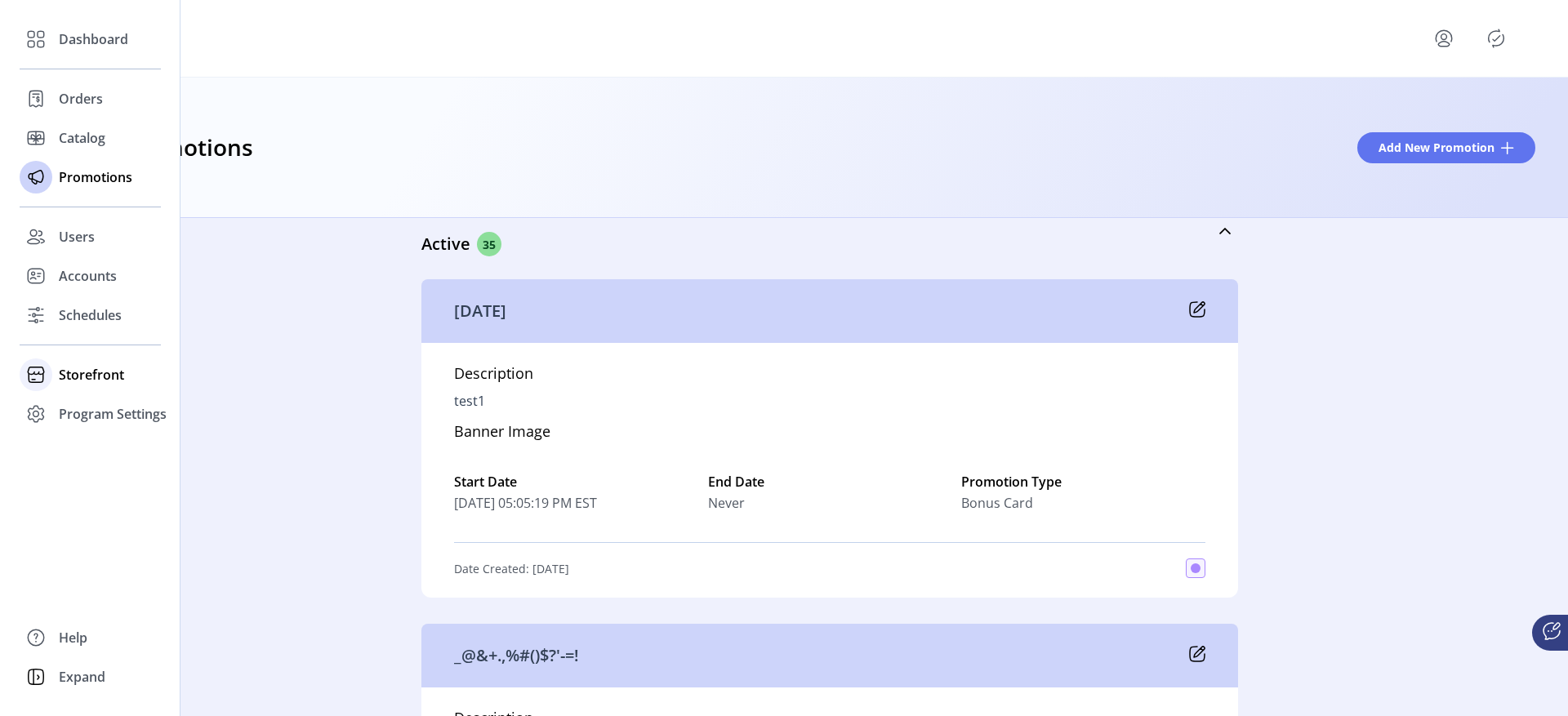
click at [70, 369] on span "Storefront" at bounding box center [91, 375] width 65 height 20
click at [108, 412] on span "Configuration" at bounding box center [101, 408] width 86 height 20
